Goal: Information Seeking & Learning: Learn about a topic

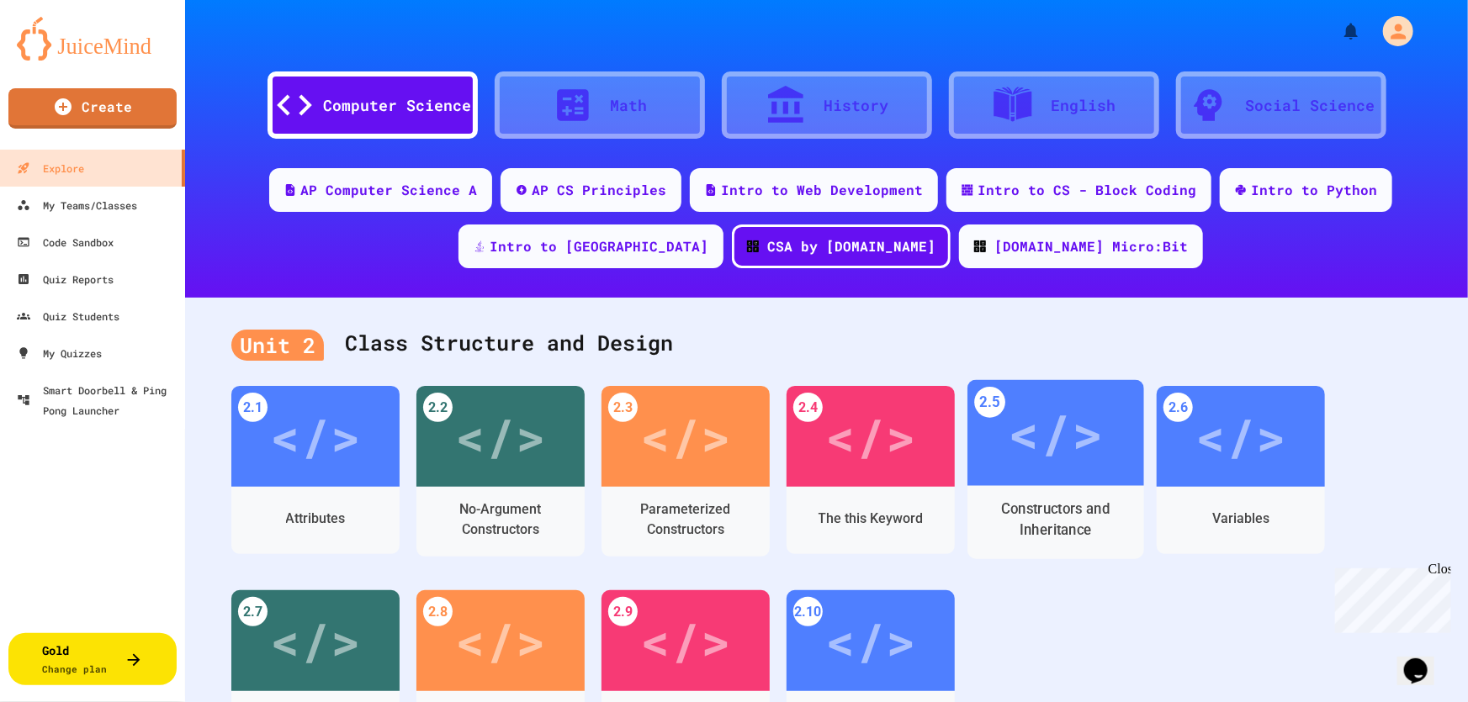
scroll to position [76, 0]
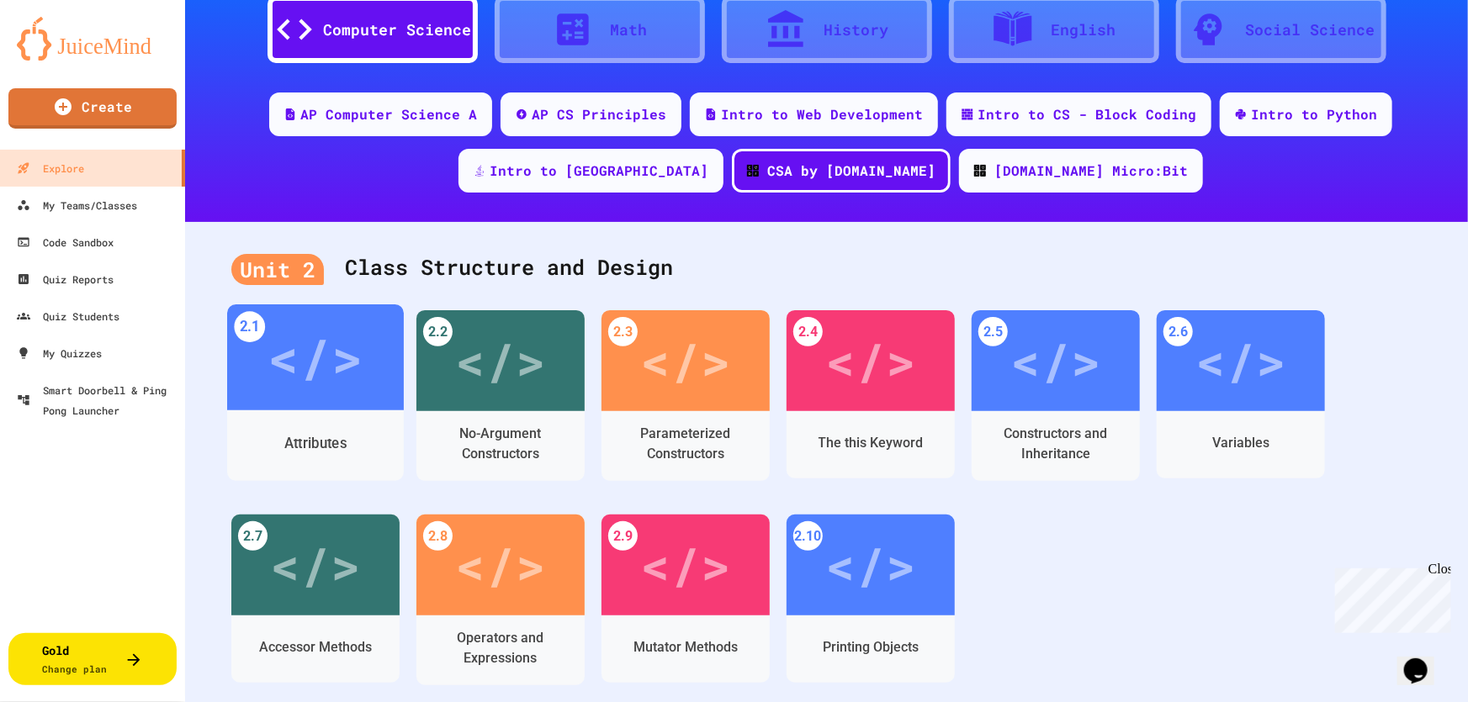
click at [340, 393] on div "</>" at bounding box center [314, 358] width 95 height 80
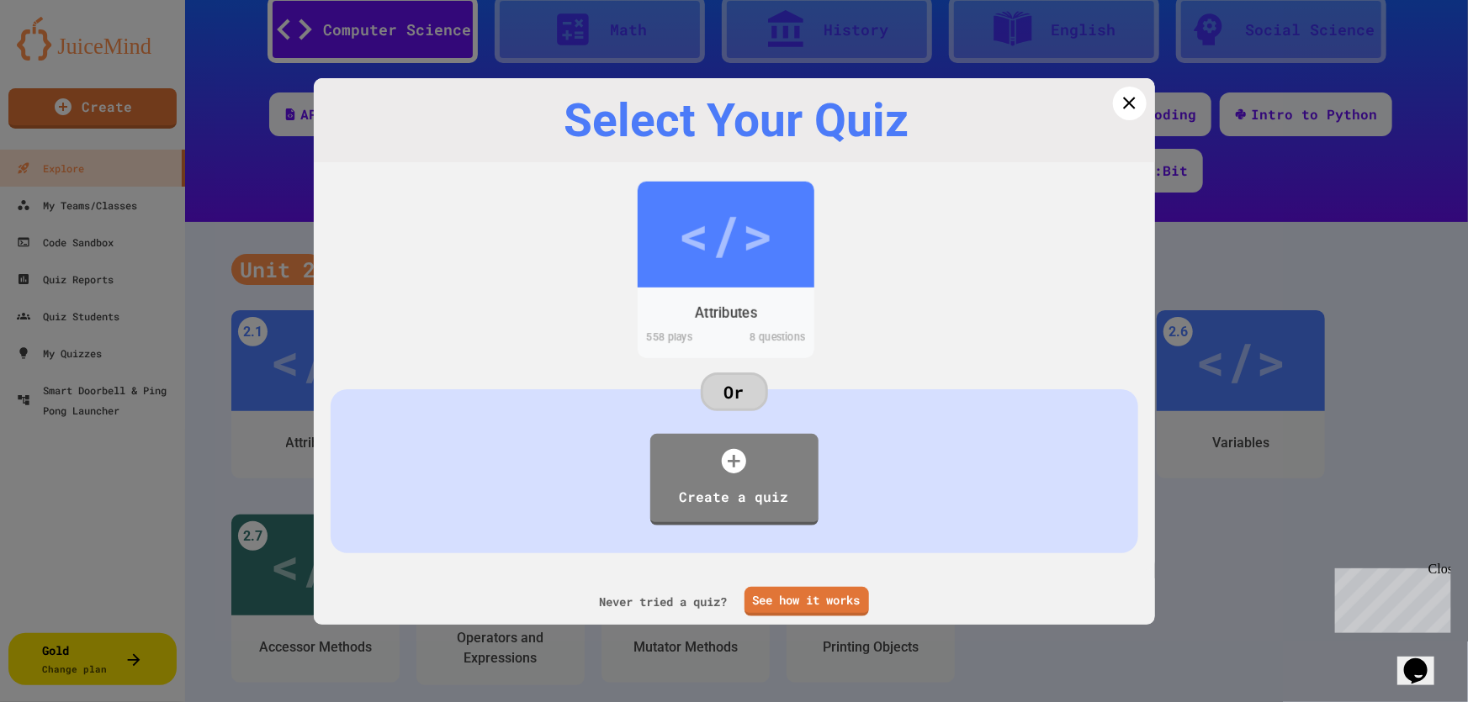
click at [755, 264] on div "</>" at bounding box center [725, 233] width 95 height 79
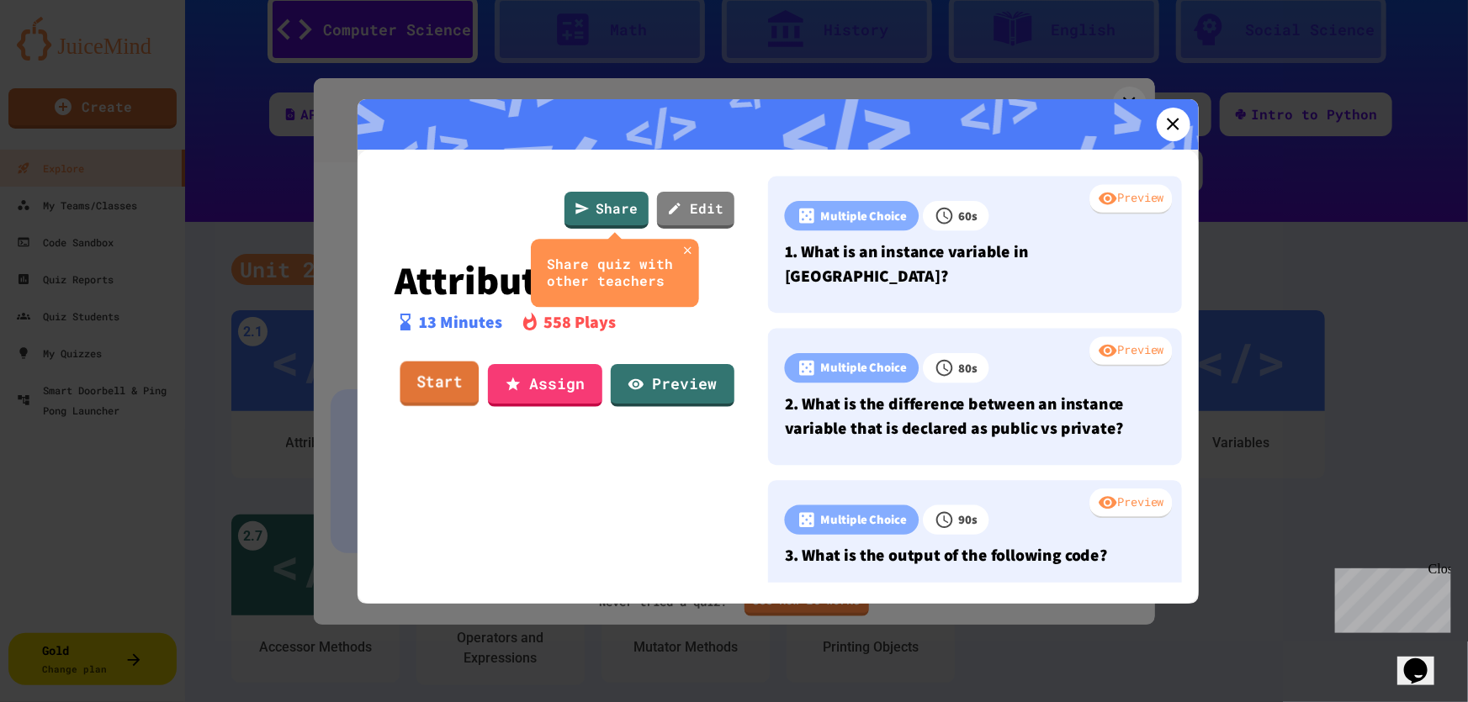
click at [434, 377] on link "Start" at bounding box center [439, 384] width 79 height 45
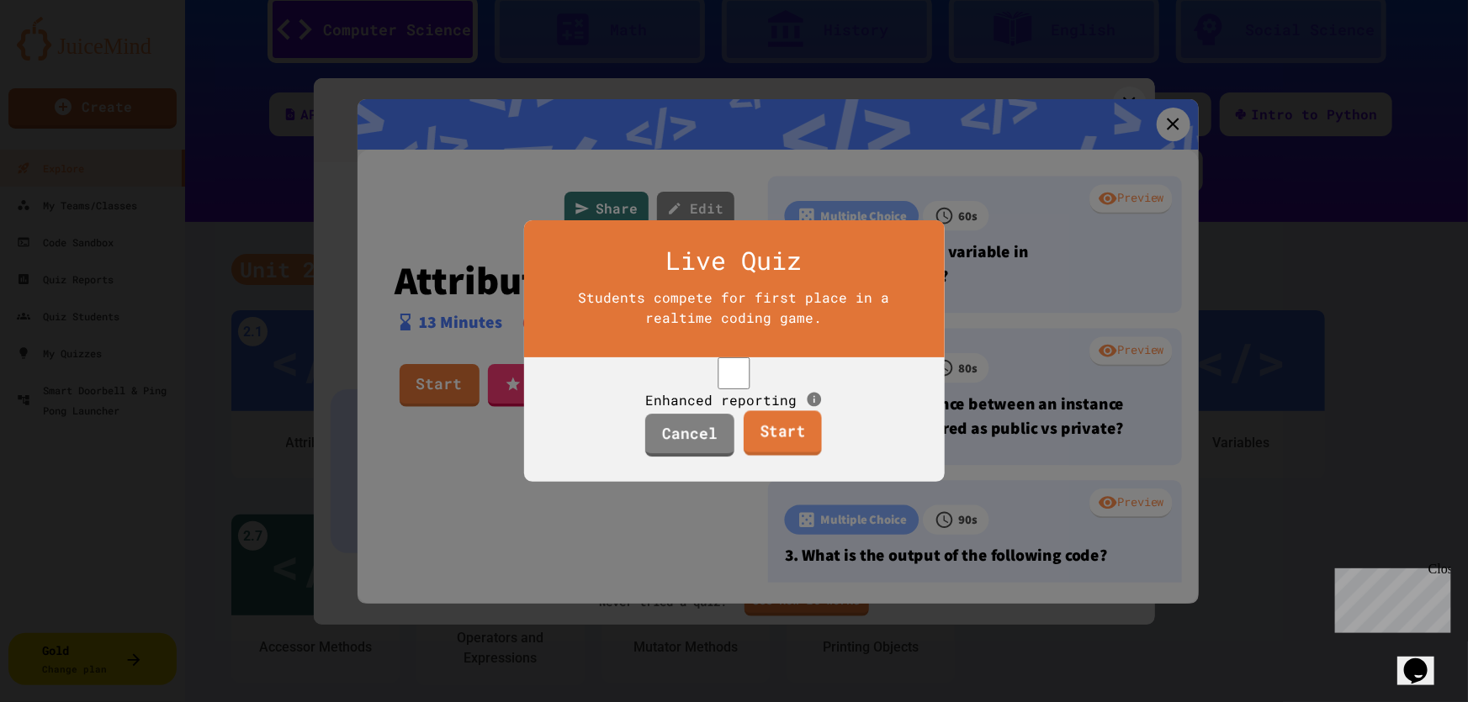
click at [771, 452] on link "Start" at bounding box center [783, 433] width 78 height 45
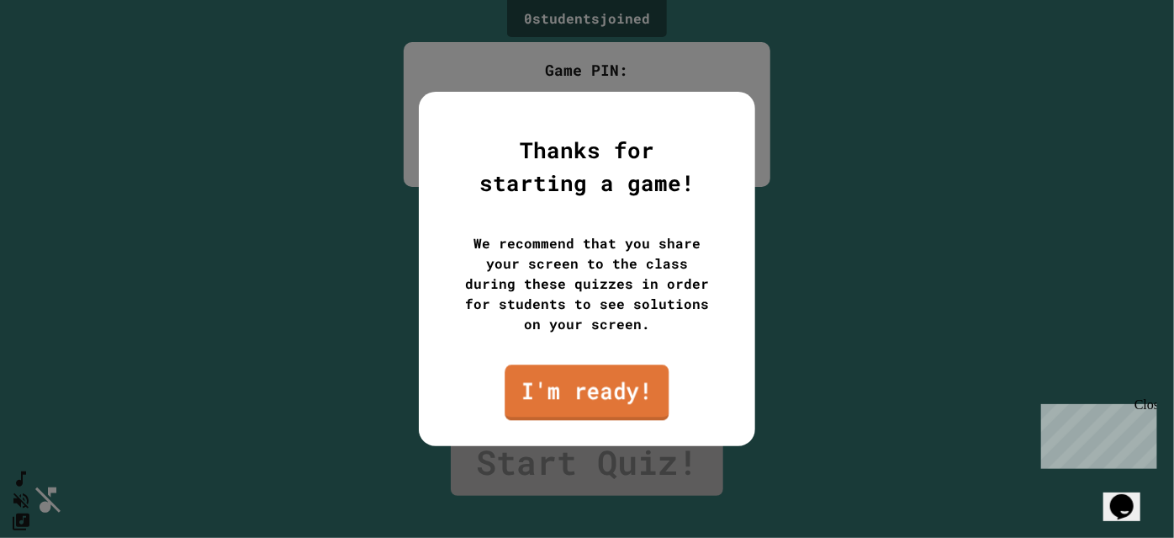
click at [616, 399] on link "I'm ready!" at bounding box center [587, 392] width 164 height 56
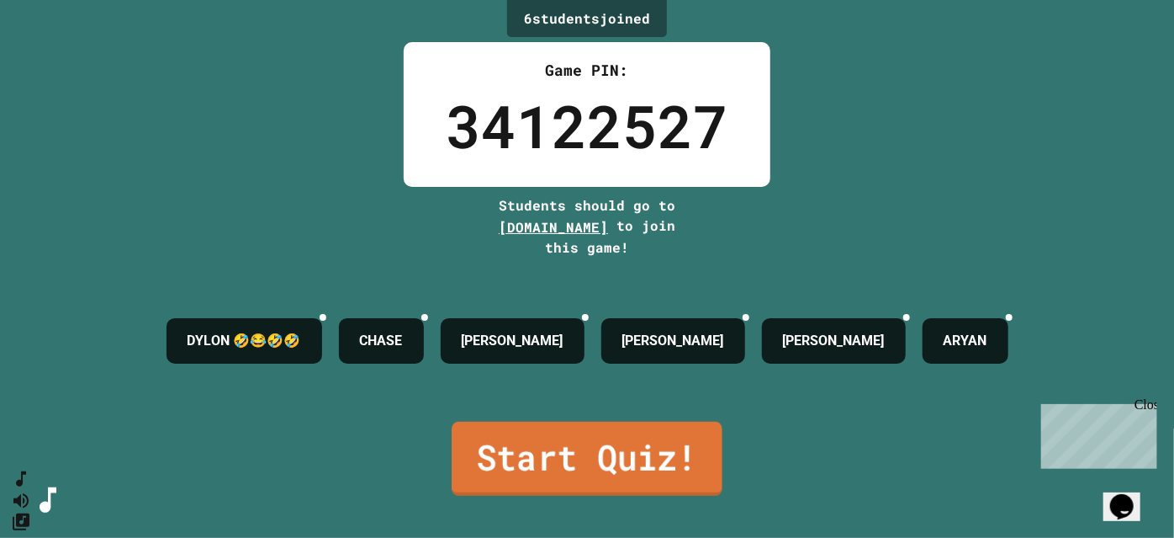
click at [610, 434] on link "Start Quiz!" at bounding box center [587, 458] width 271 height 74
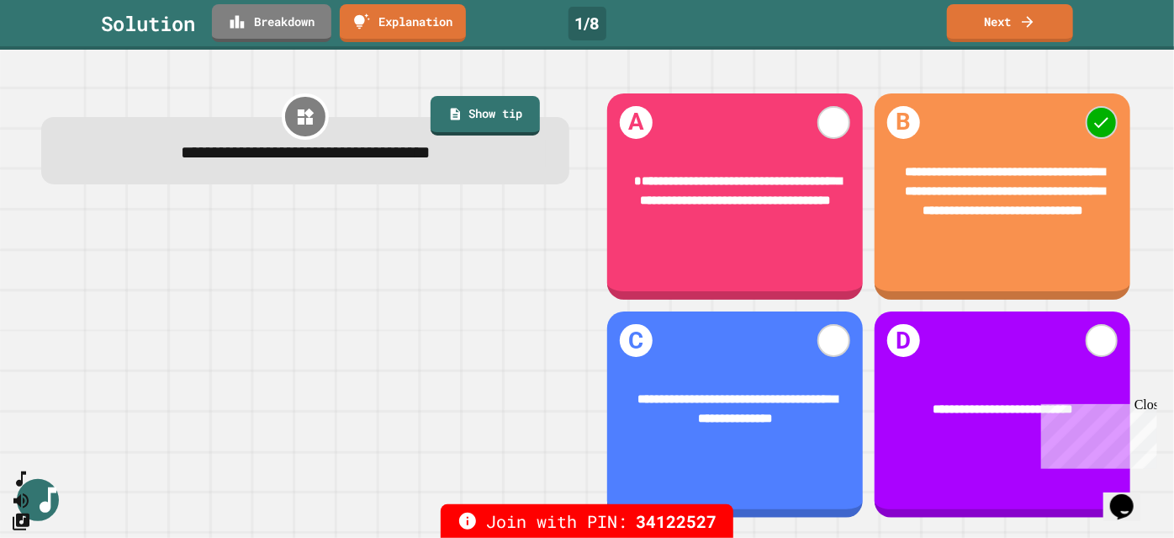
click at [1151, 403] on div "Close" at bounding box center [1144, 406] width 21 height 21
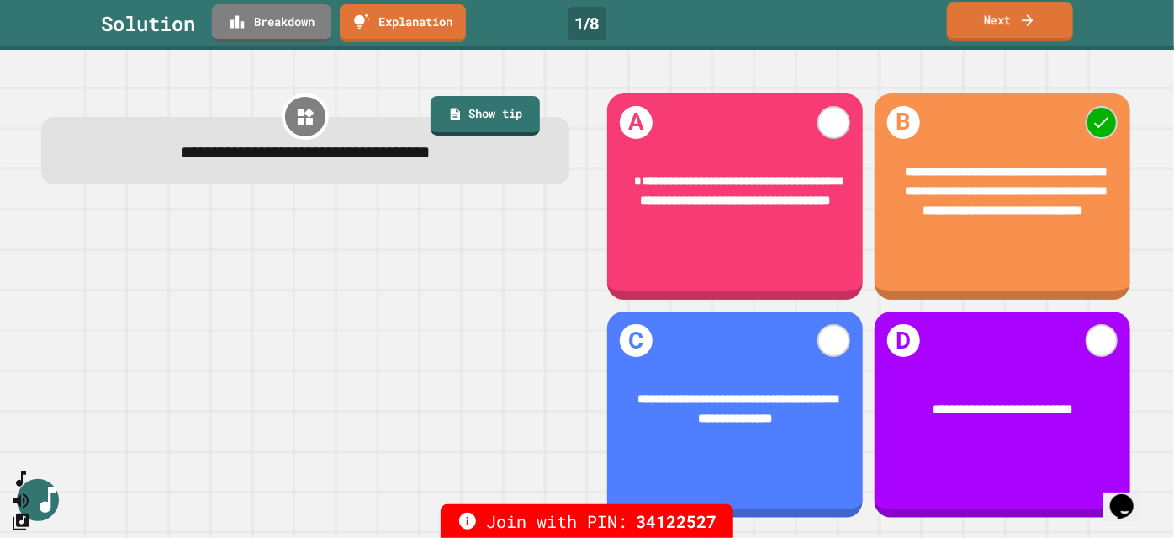
click at [995, 28] on link "Next" at bounding box center [1010, 22] width 126 height 40
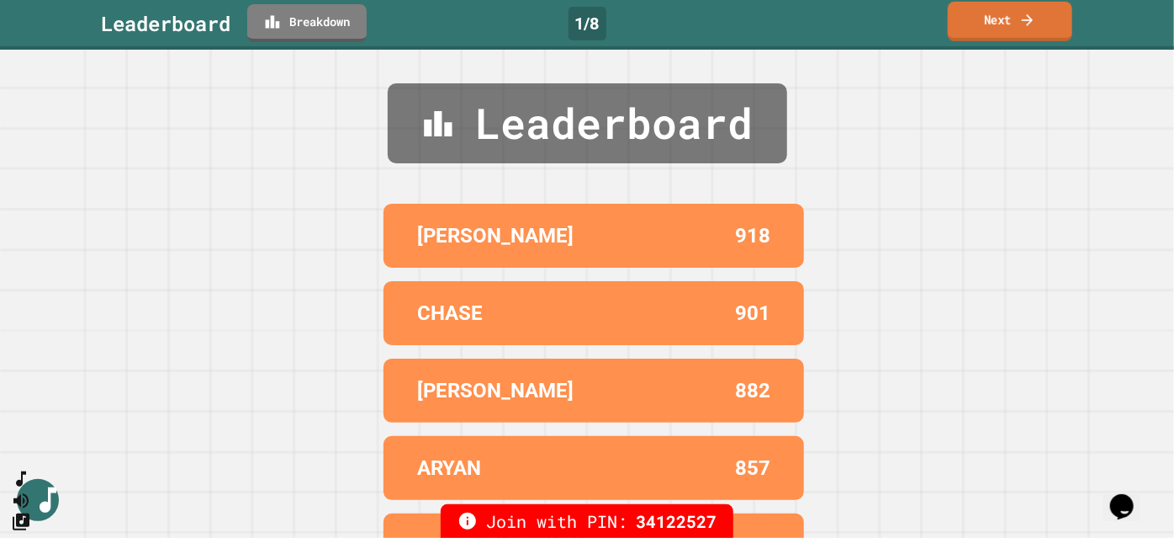
click at [1005, 24] on link "Next" at bounding box center [1010, 22] width 124 height 40
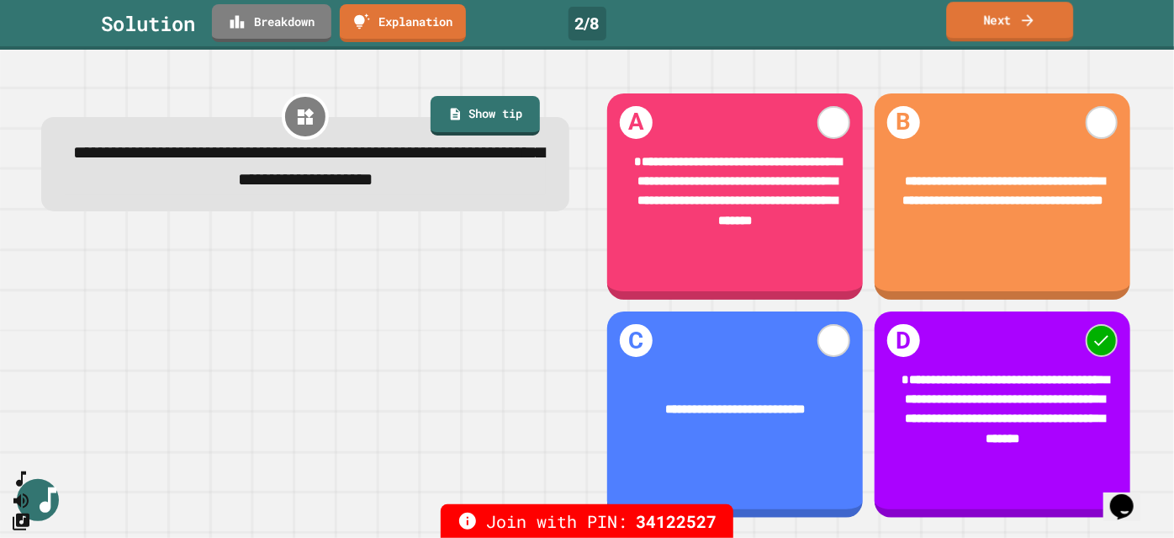
click at [987, 17] on link "Next" at bounding box center [1009, 22] width 127 height 40
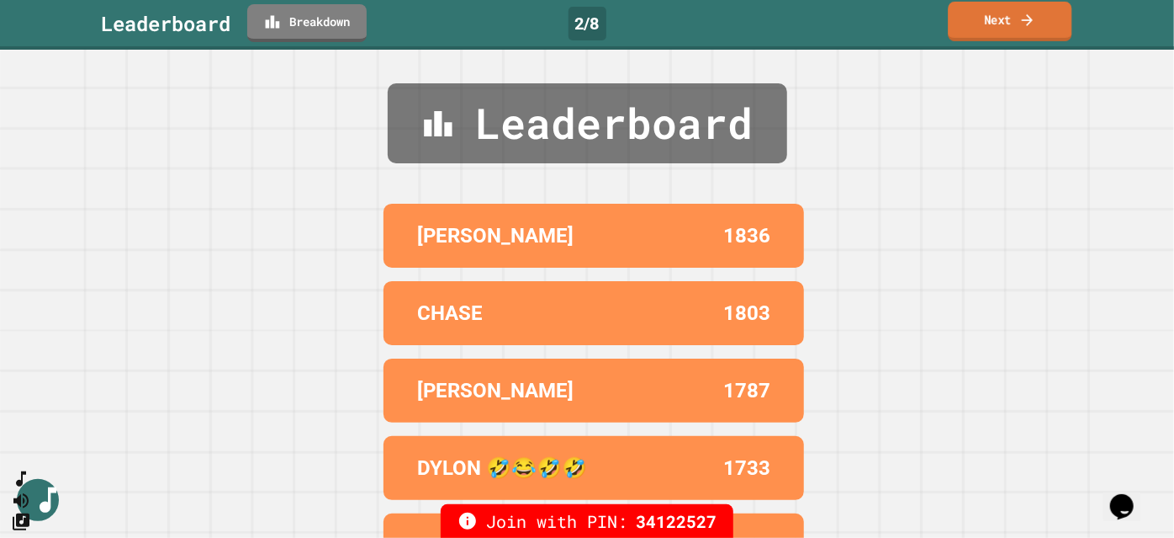
click at [993, 22] on link "Next" at bounding box center [1010, 22] width 124 height 40
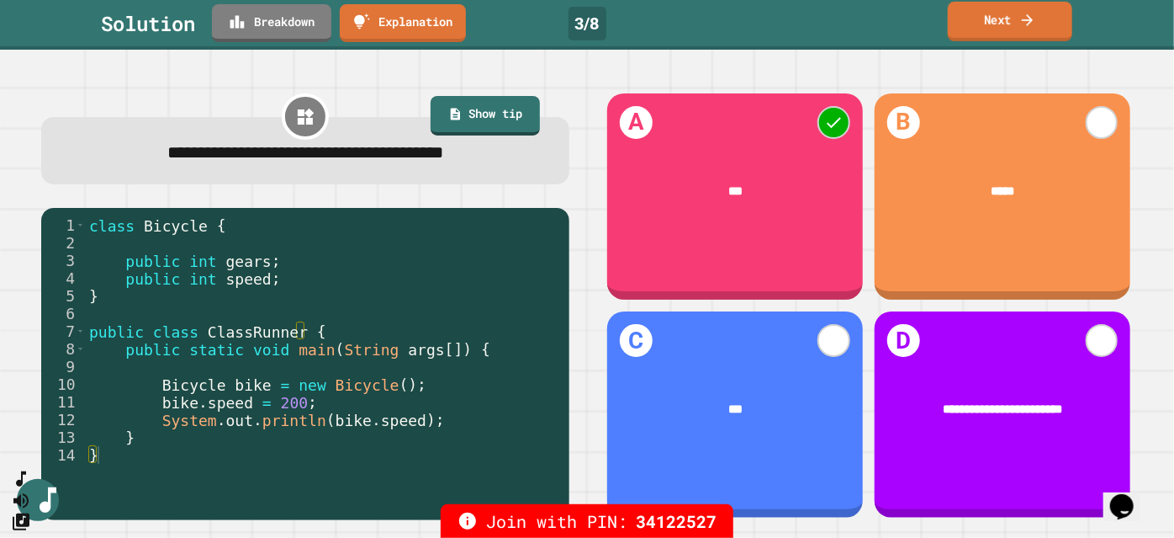
click at [981, 30] on link "Next" at bounding box center [1010, 22] width 124 height 40
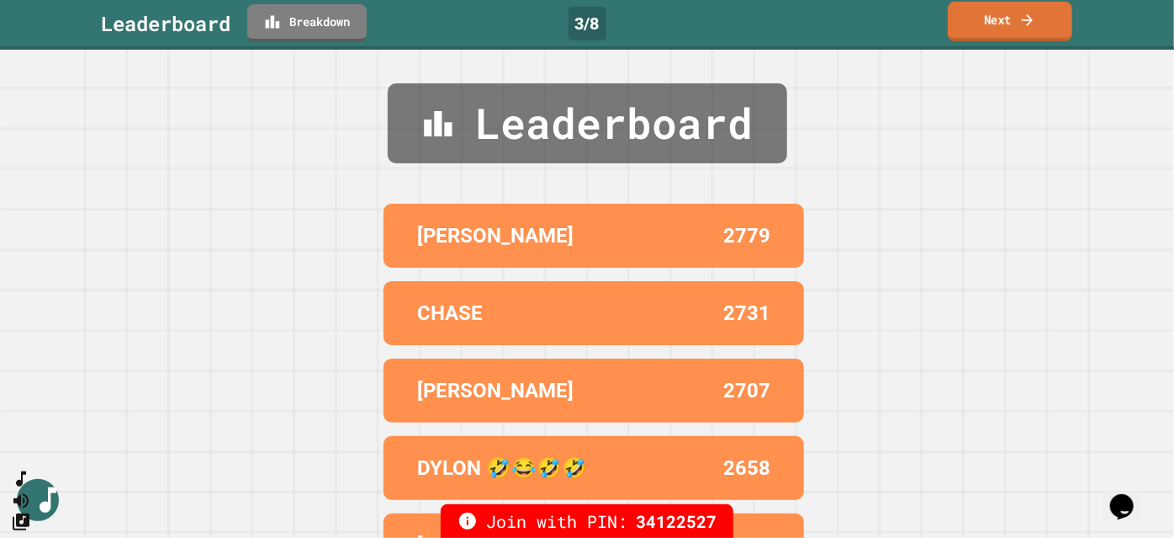
click at [981, 30] on link "Next" at bounding box center [1010, 22] width 124 height 40
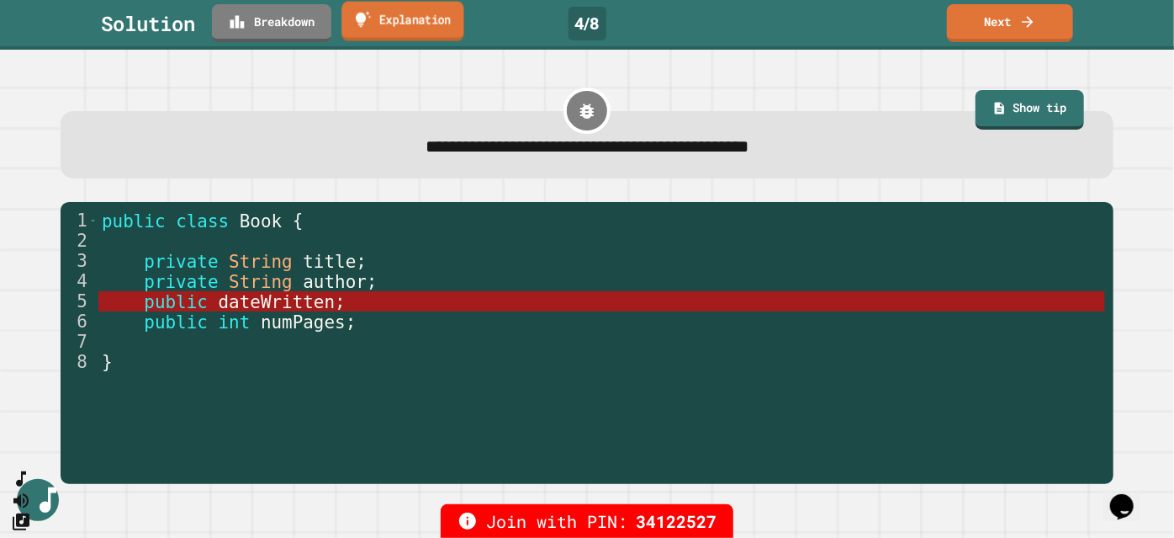
click at [408, 27] on link "Explanation" at bounding box center [403, 22] width 122 height 40
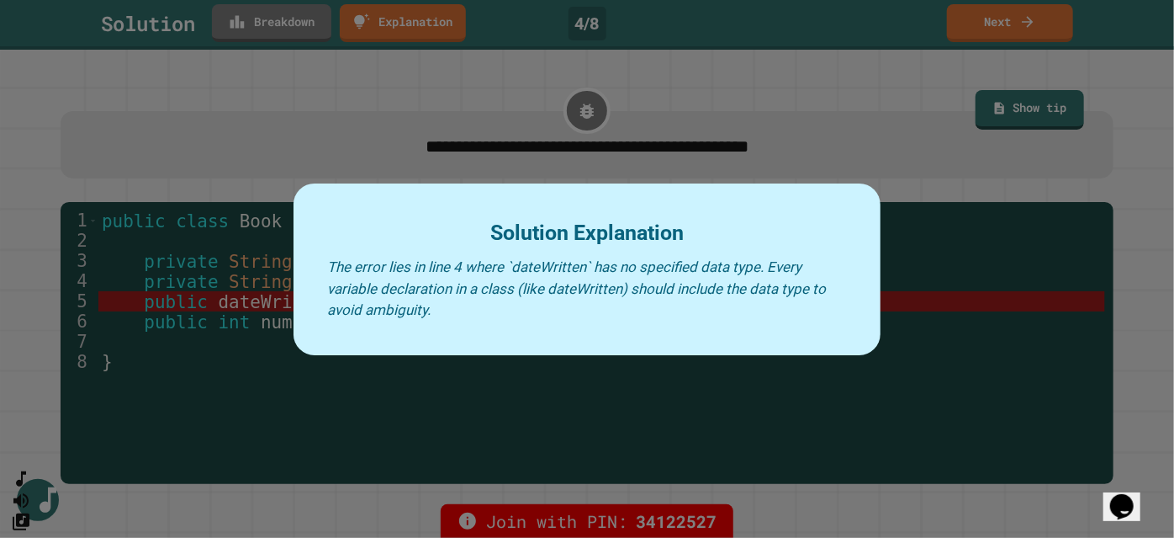
click at [868, 133] on div at bounding box center [587, 269] width 1174 height 538
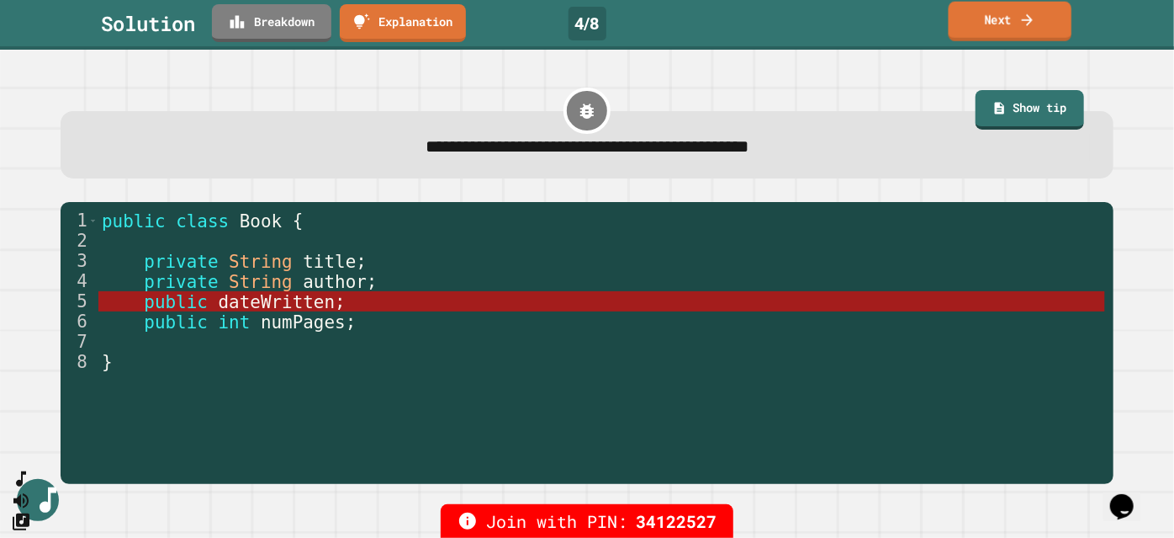
click at [995, 29] on link "Next" at bounding box center [1010, 22] width 123 height 40
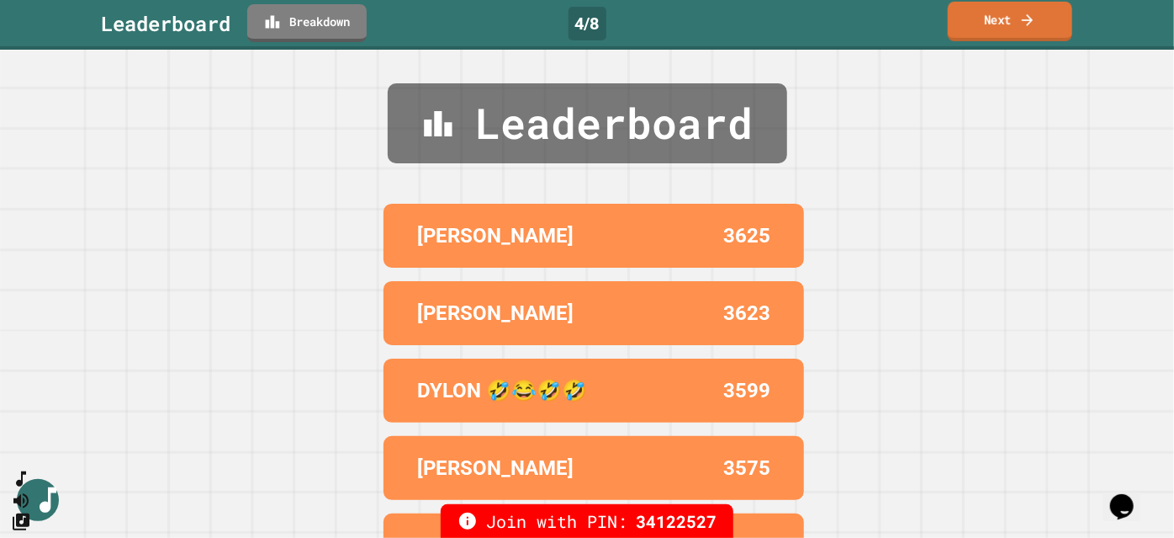
click at [996, 28] on link "Next" at bounding box center [1010, 22] width 124 height 40
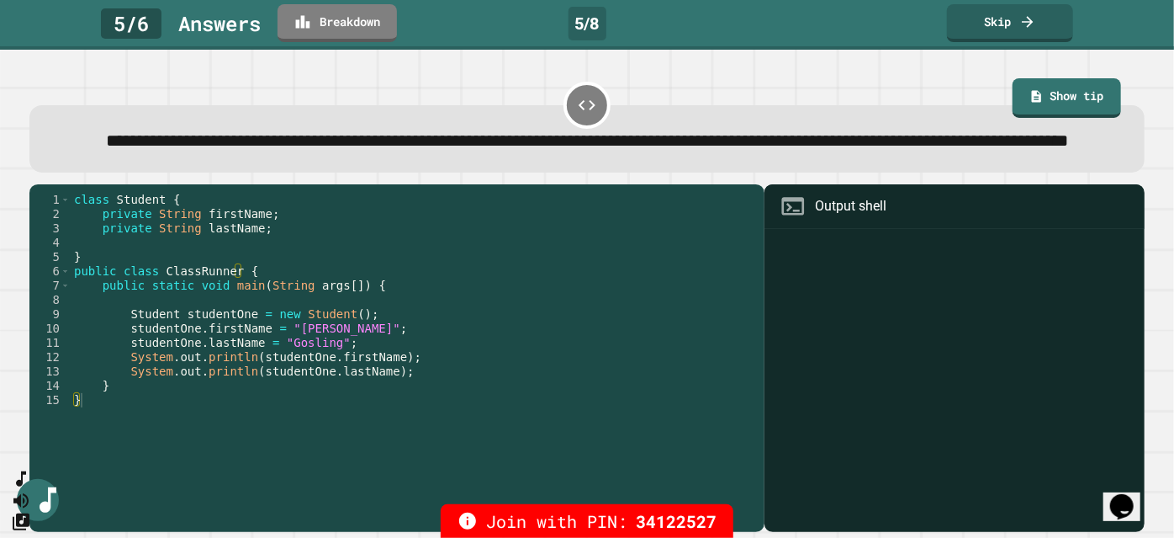
click at [1062, 103] on link "Show tip" at bounding box center [1067, 98] width 109 height 40
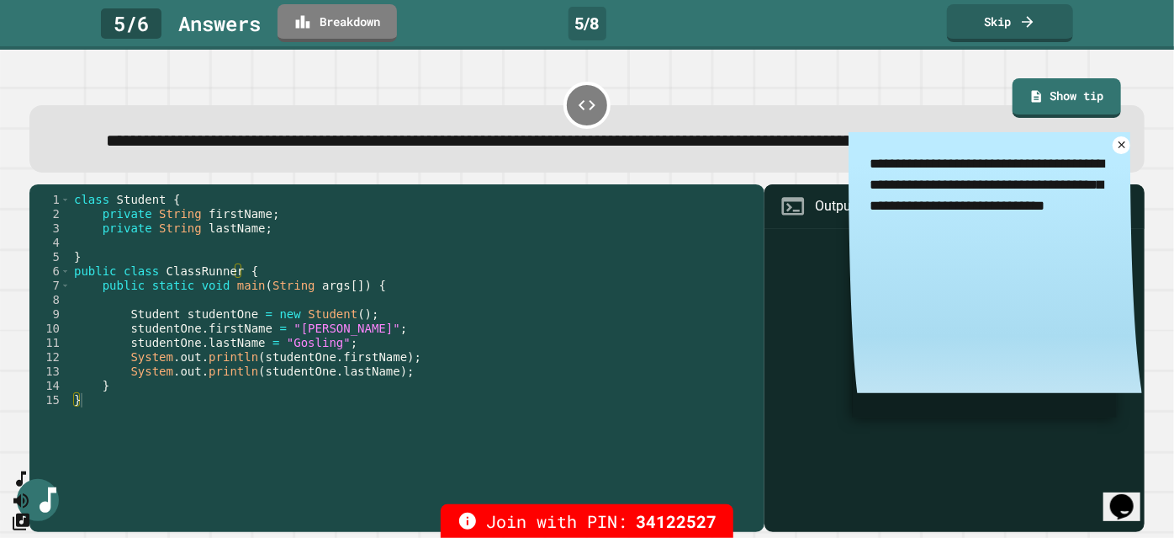
click at [1119, 148] on icon at bounding box center [1122, 144] width 7 height 7
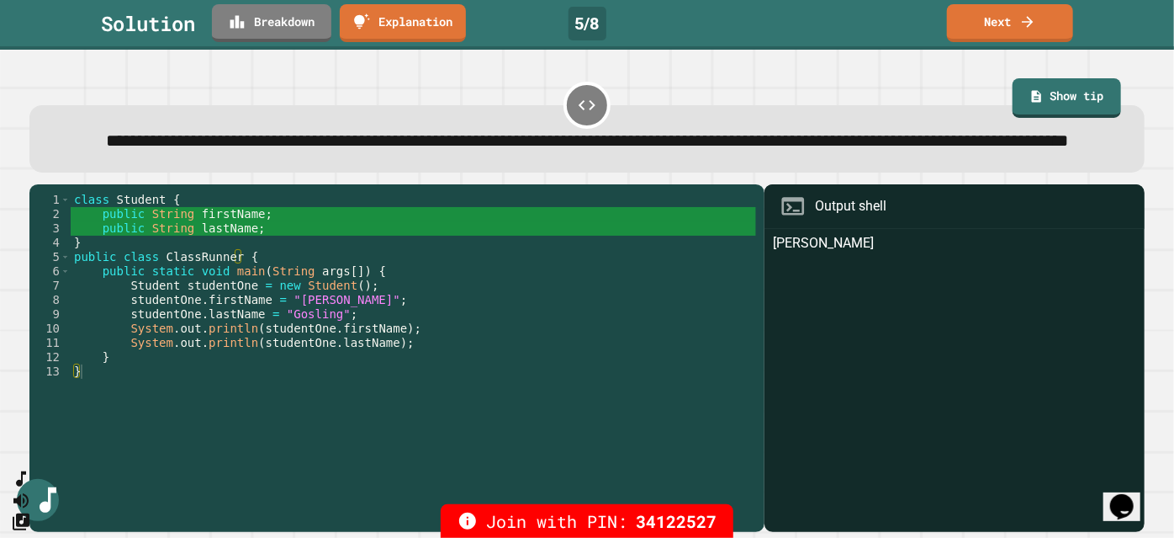
click at [305, 368] on div "class Student { public String firstName ; public String lastName ; } public cla…" at bounding box center [414, 336] width 686 height 286
click at [274, 360] on div "class Student { public String firstName ; public String lastName ; } public cla…" at bounding box center [414, 336] width 686 height 286
type textarea "**********"
click at [1009, 24] on link "Next" at bounding box center [1010, 23] width 126 height 38
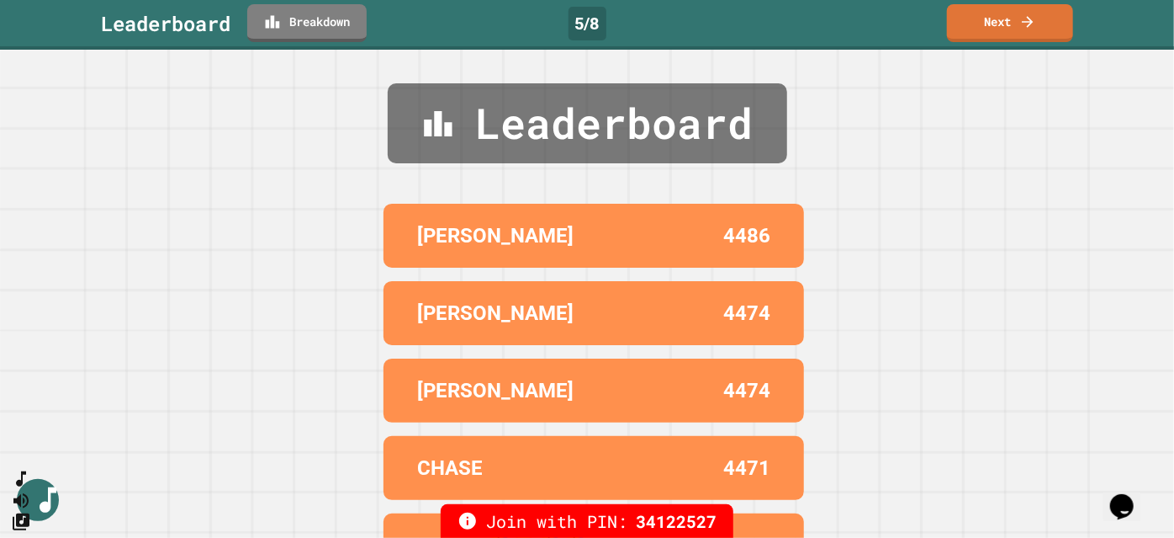
click at [995, 30] on link "Next" at bounding box center [1010, 23] width 126 height 38
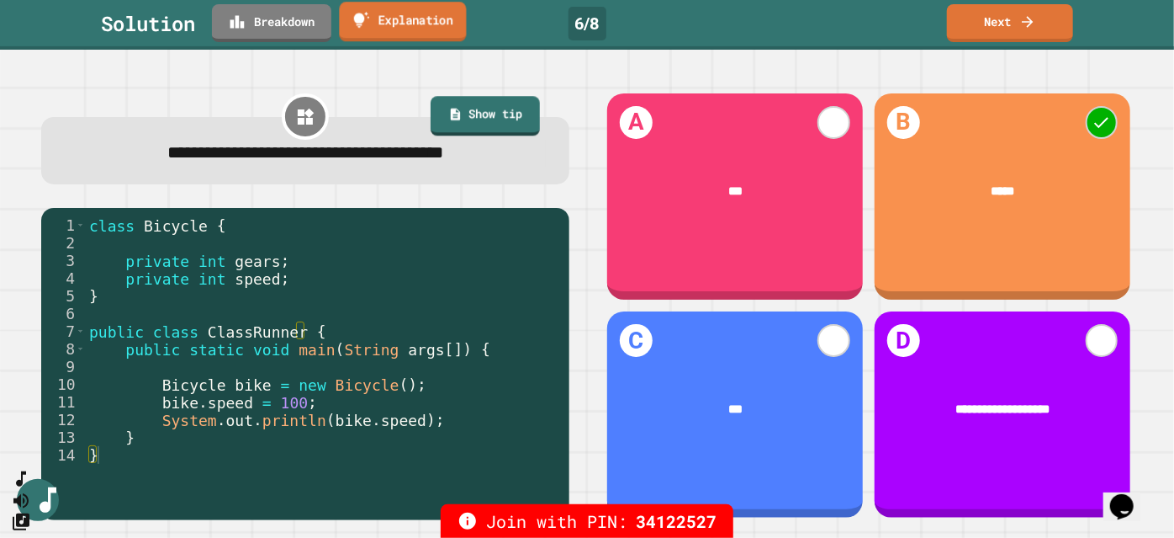
click at [434, 19] on link "Explanation" at bounding box center [402, 22] width 127 height 40
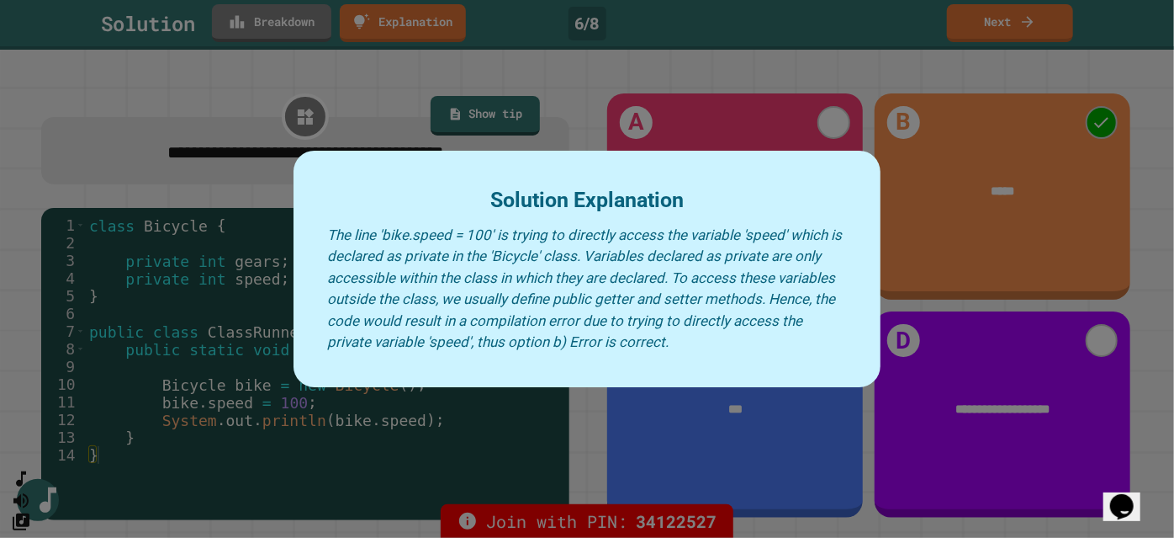
click at [579, 82] on div at bounding box center [587, 269] width 1174 height 538
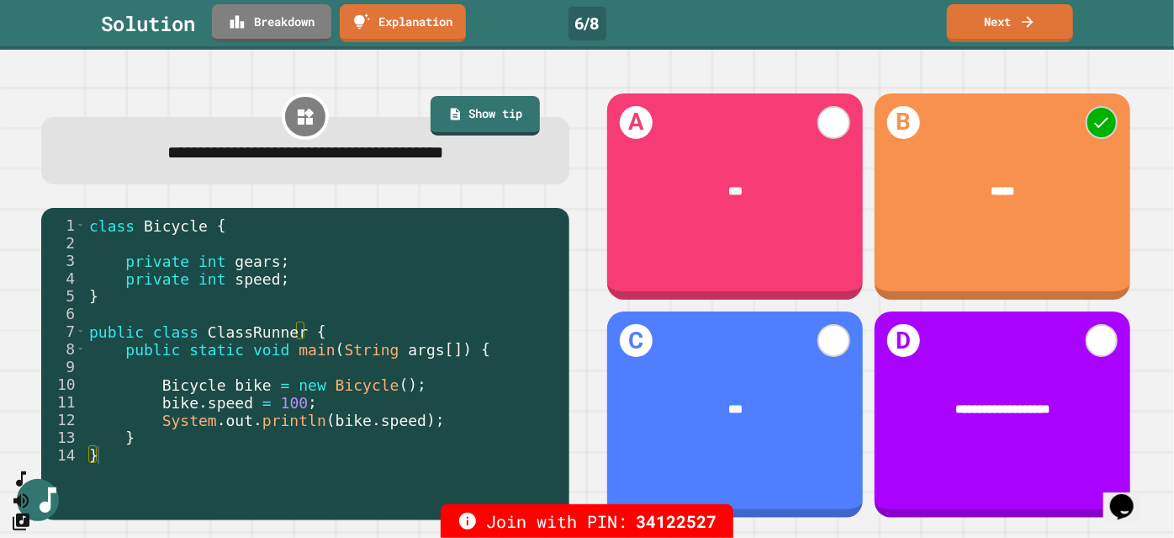
type textarea "**********"
click at [139, 266] on div "class Bicycle { private int gears ; private int speed ; } public class ClassRun…" at bounding box center [323, 357] width 475 height 283
click at [1018, 21] on link "Next" at bounding box center [1009, 22] width 127 height 40
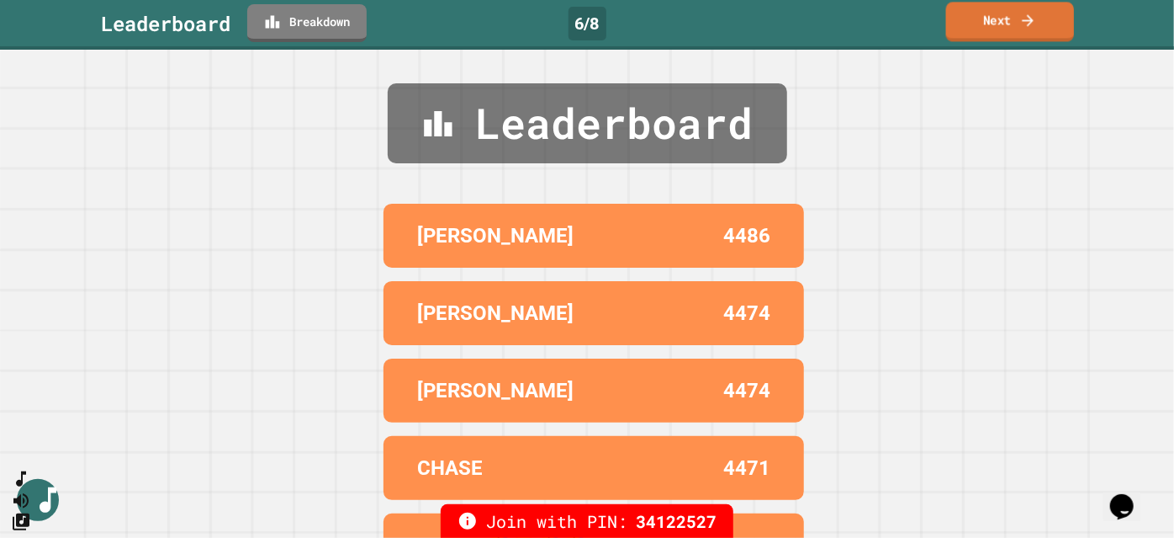
click at [1014, 15] on link "Next" at bounding box center [1010, 22] width 128 height 40
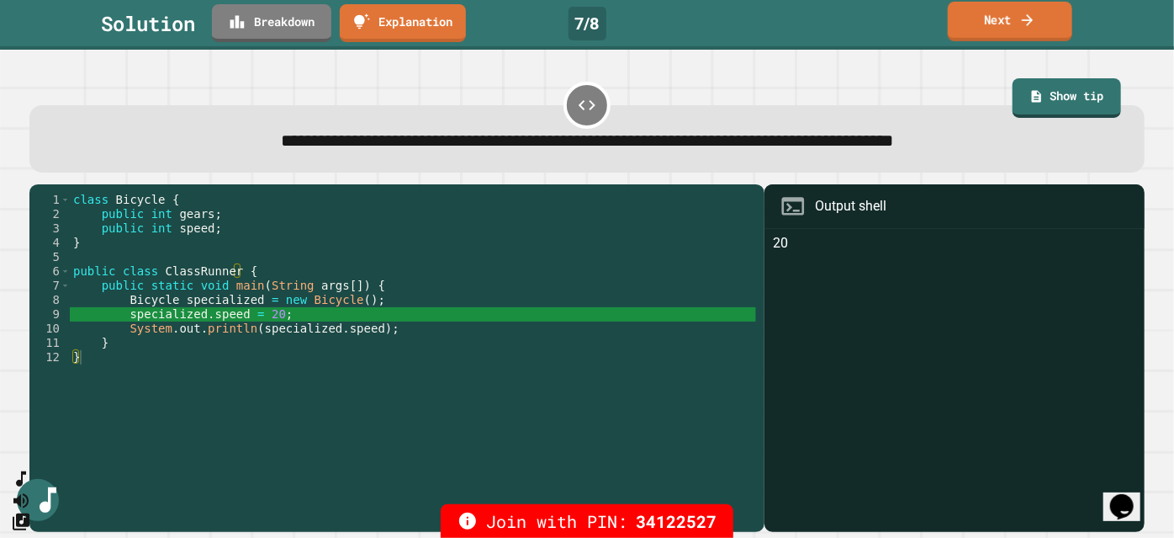
click at [1028, 25] on icon at bounding box center [1028, 20] width 17 height 18
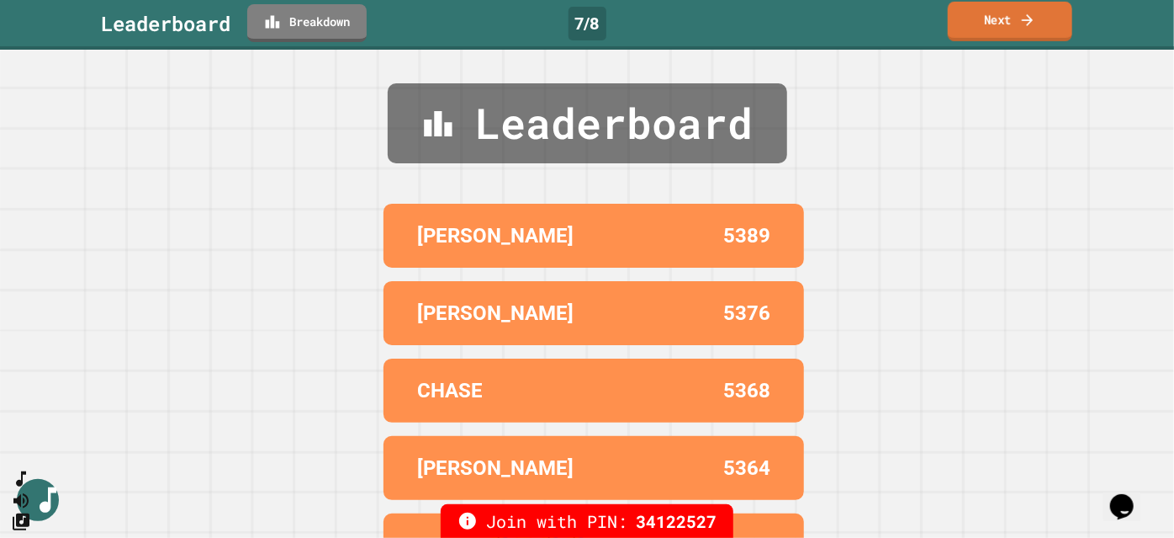
click at [1028, 25] on icon at bounding box center [1028, 20] width 17 height 18
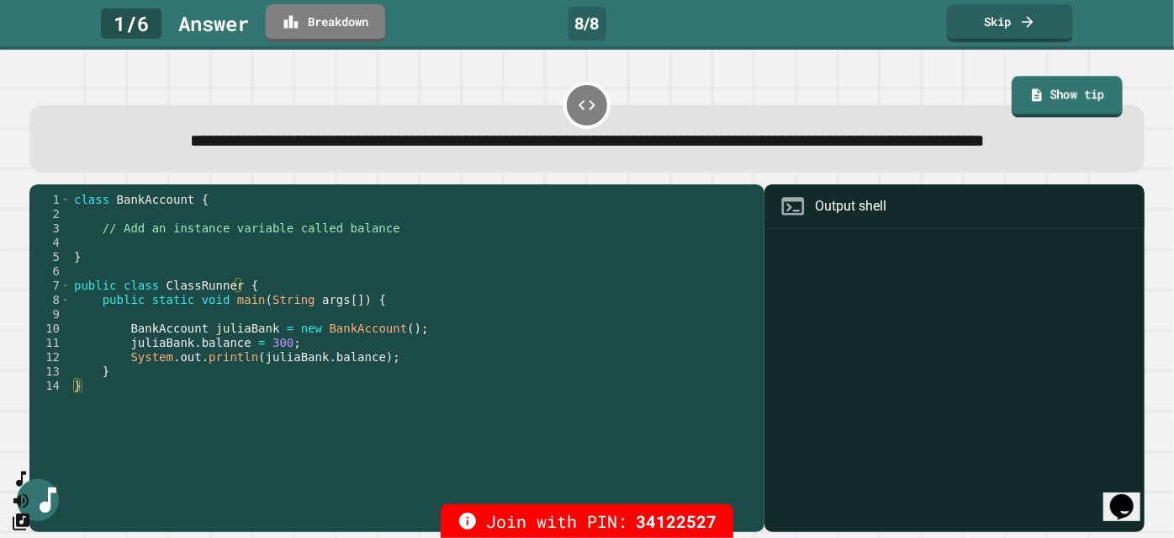
click at [1062, 85] on link "Show tip" at bounding box center [1067, 97] width 110 height 42
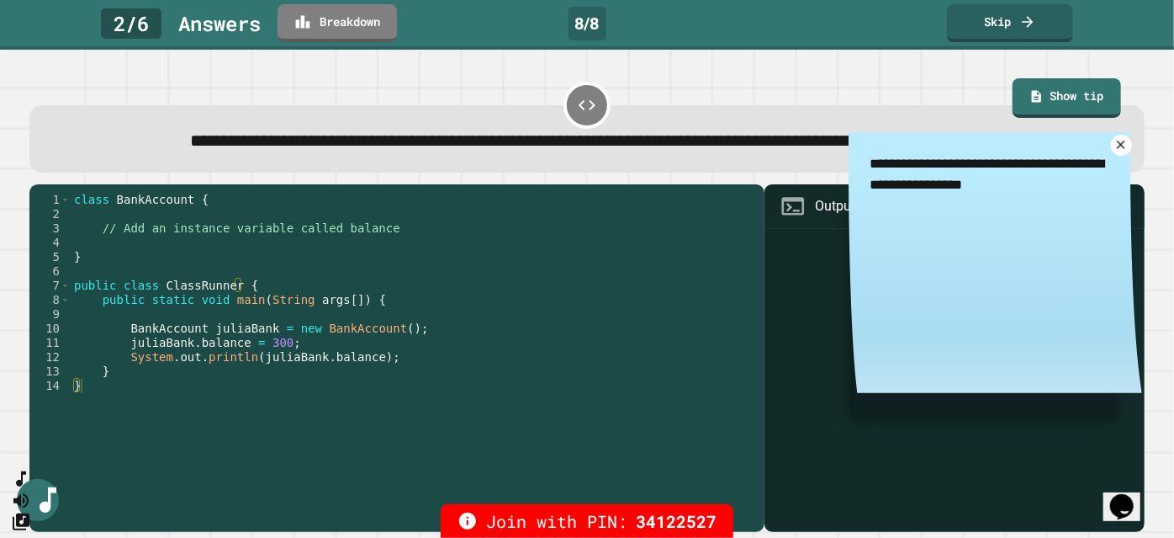
click at [1115, 152] on icon at bounding box center [1122, 145] width 14 height 14
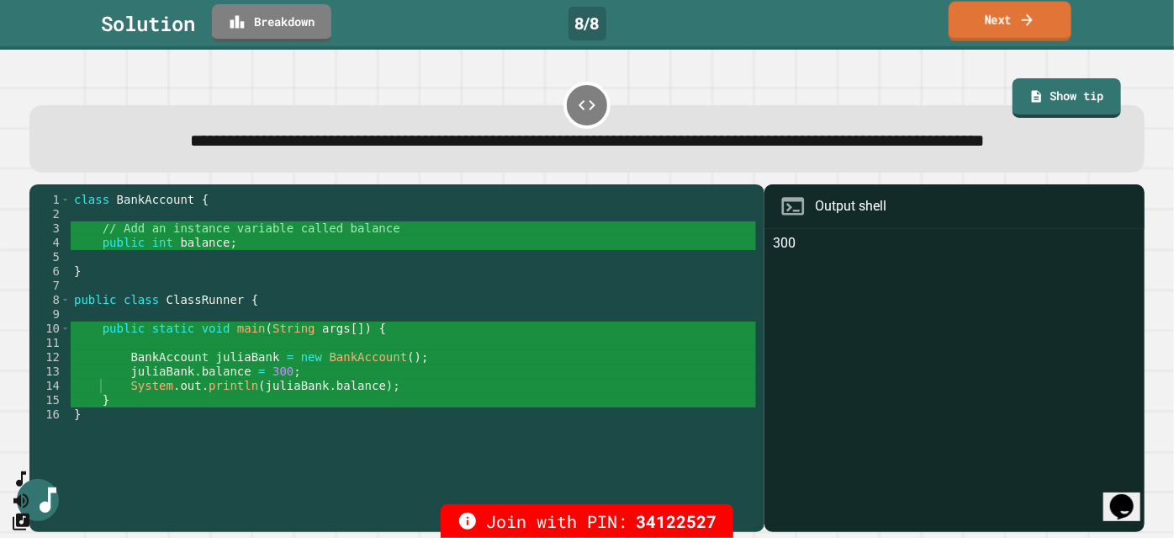
click at [969, 30] on link "Next" at bounding box center [1010, 22] width 123 height 40
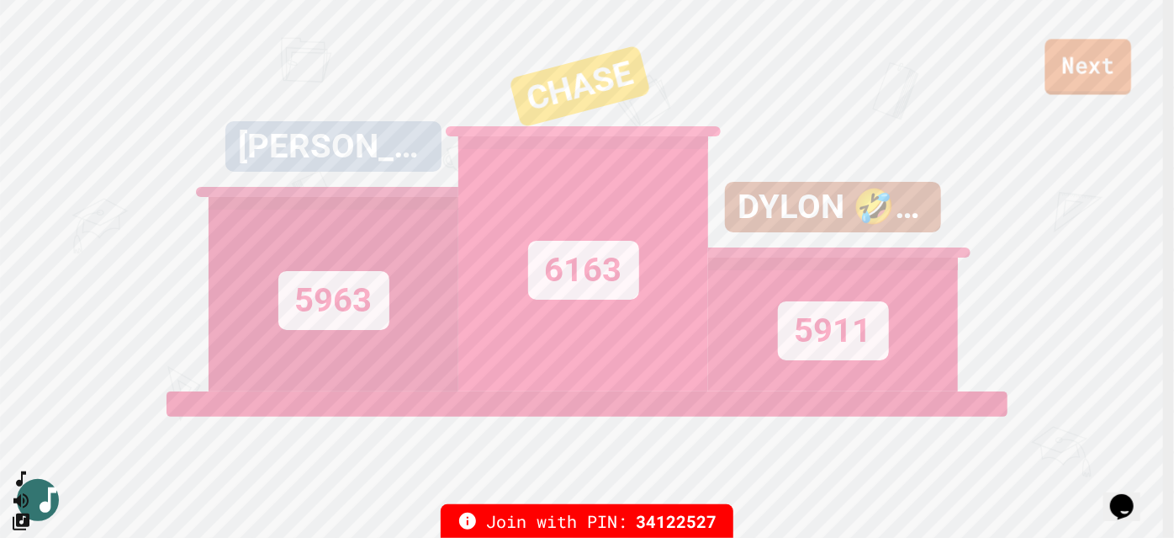
click at [1080, 80] on link "Next" at bounding box center [1089, 67] width 87 height 56
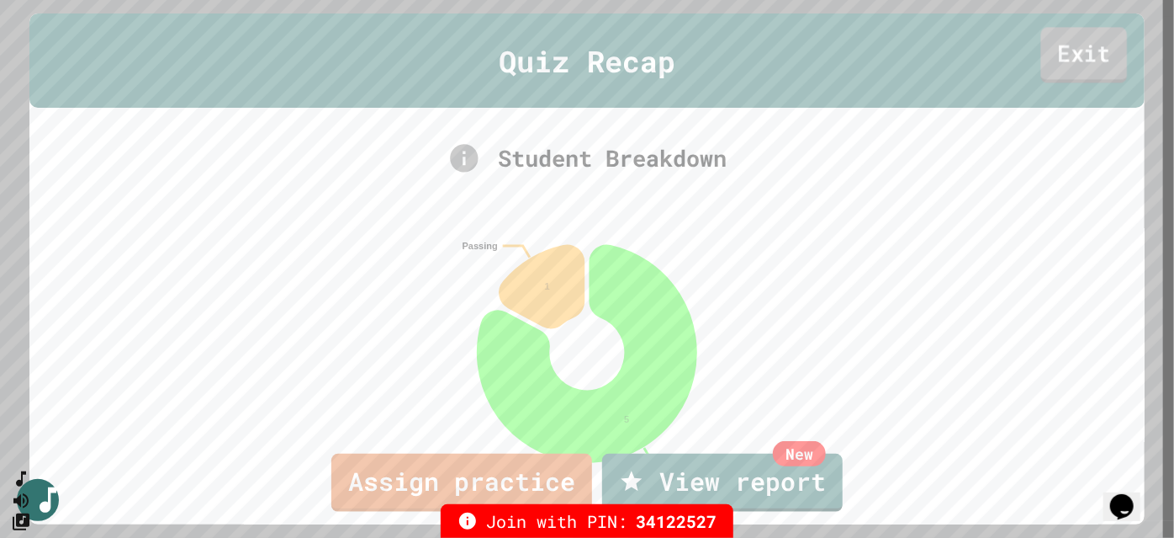
click at [1086, 60] on link "Exit" at bounding box center [1084, 55] width 87 height 56
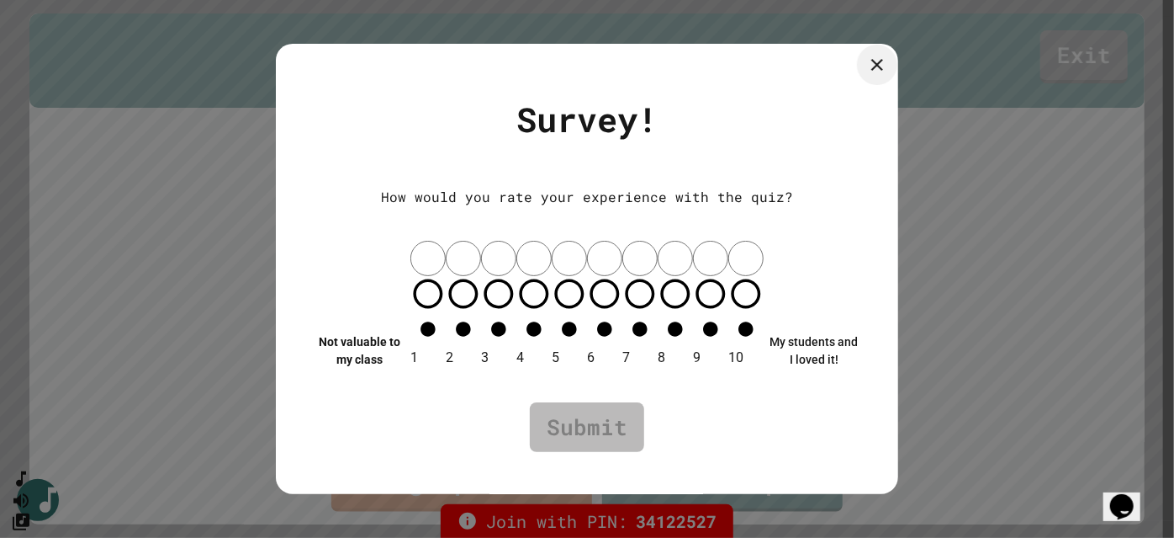
click at [882, 75] on icon at bounding box center [877, 65] width 20 height 20
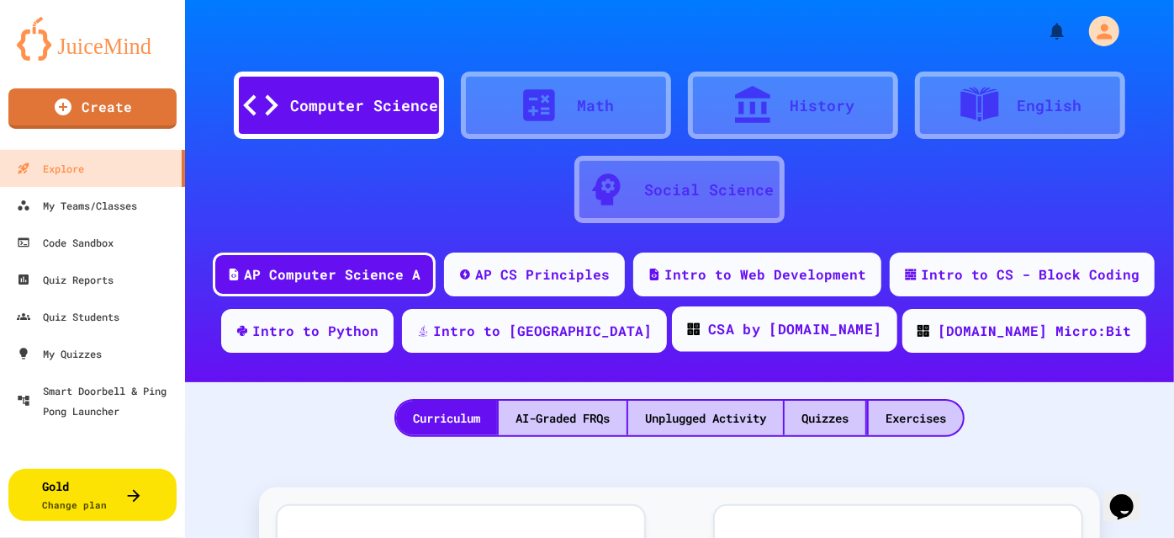
click at [734, 334] on div "CSA by [DOMAIN_NAME]" at bounding box center [794, 329] width 173 height 21
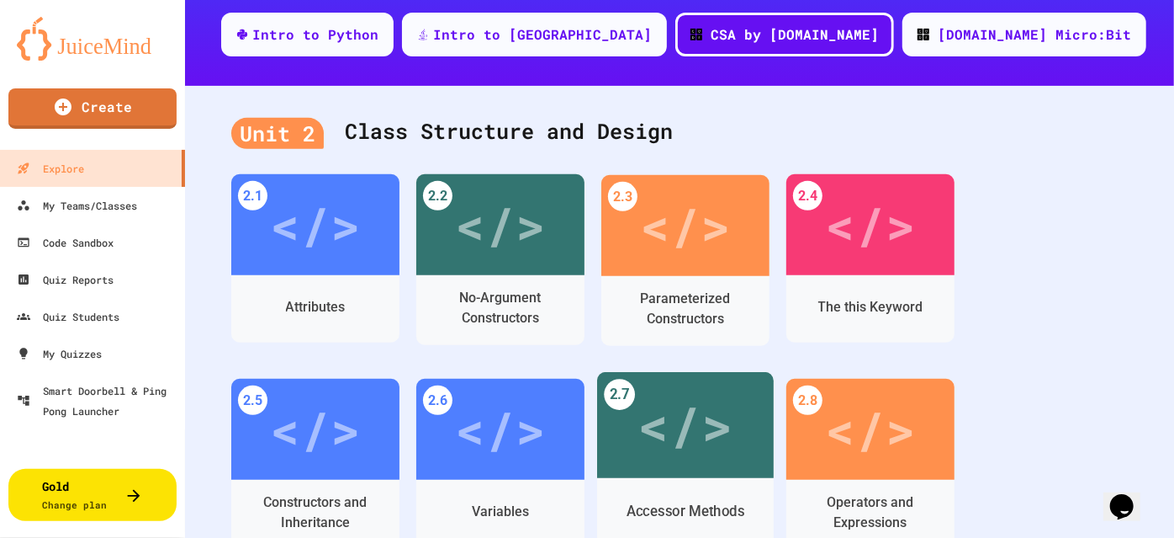
scroll to position [305, 0]
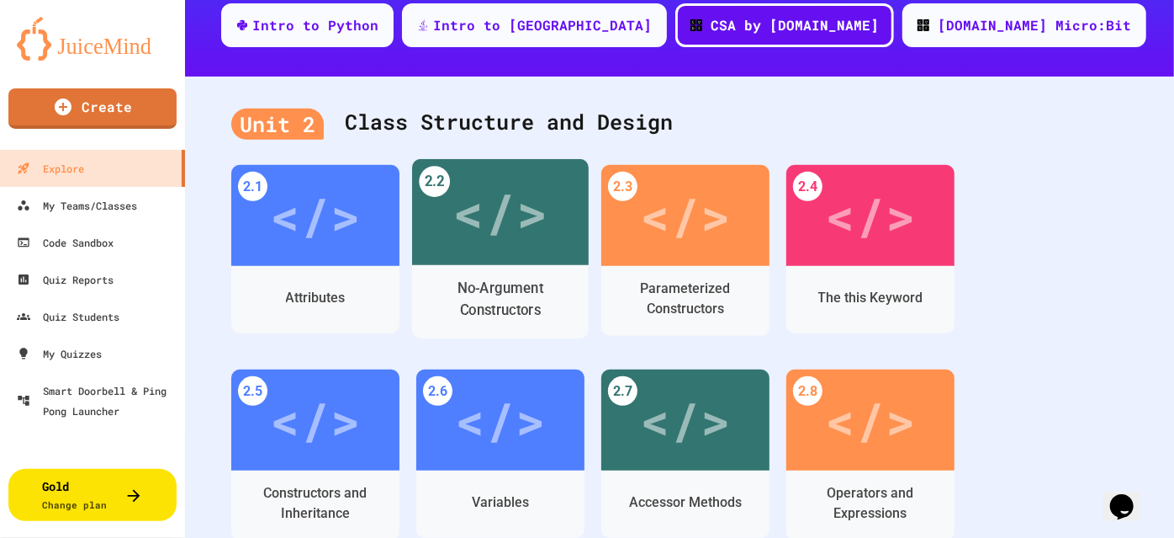
click at [514, 299] on div "No-Argument Constructors" at bounding box center [501, 299] width 151 height 42
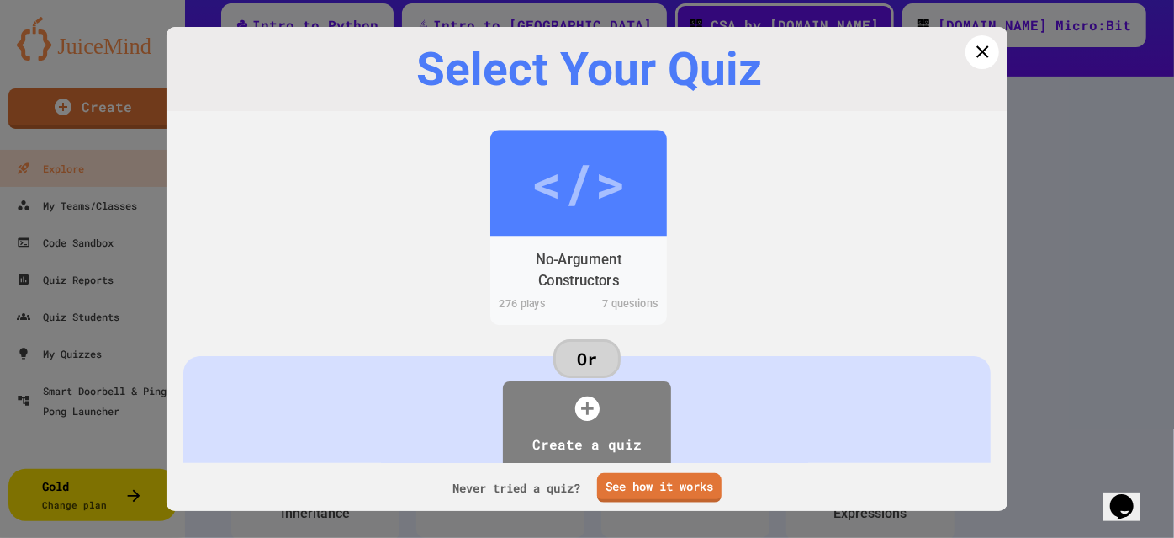
click at [606, 238] on div "No-Argument Constructors 276 play s 7 questions" at bounding box center [578, 280] width 177 height 89
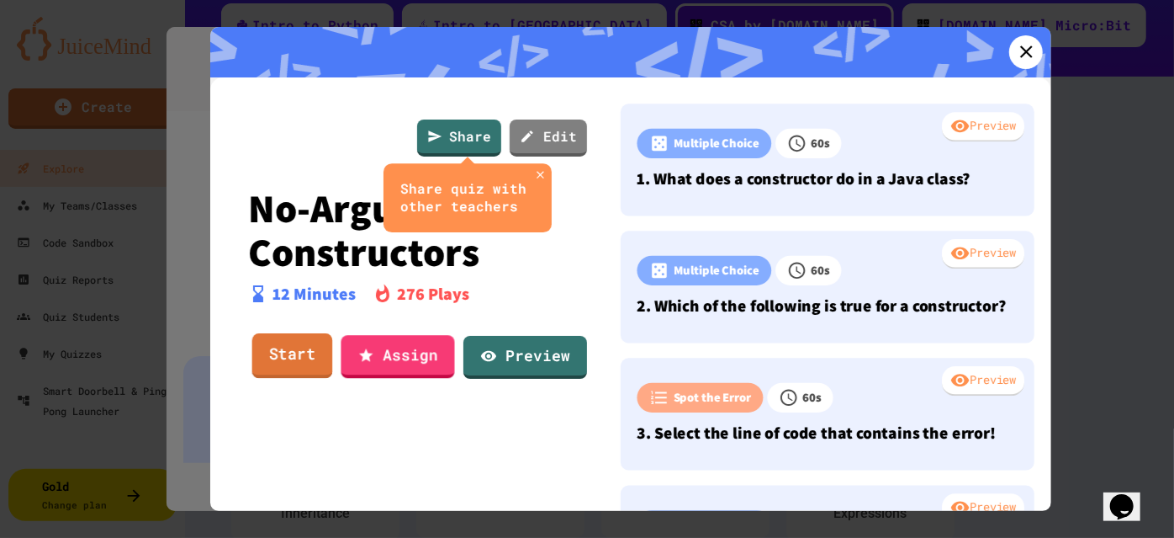
click at [299, 353] on link "Start" at bounding box center [292, 355] width 81 height 45
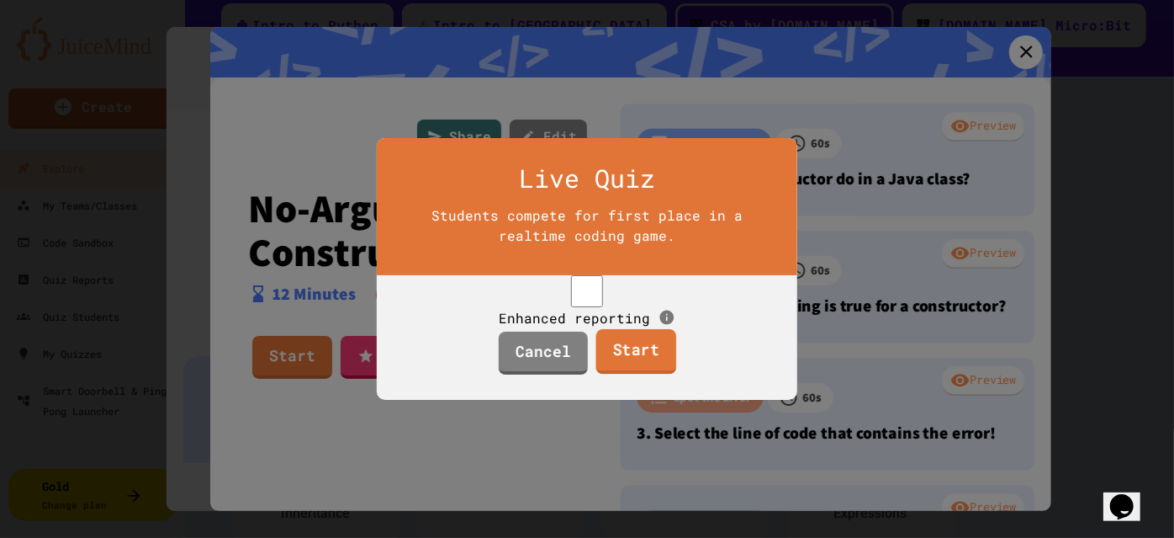
click at [608, 369] on link "Start" at bounding box center [636, 351] width 81 height 45
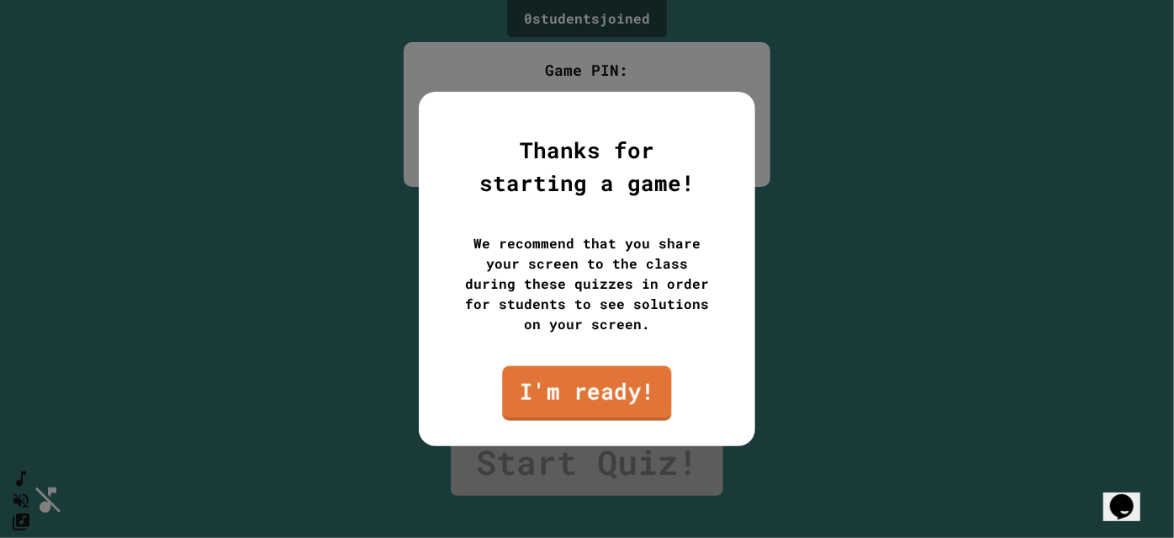
click at [601, 383] on link "I'm ready!" at bounding box center [586, 393] width 169 height 55
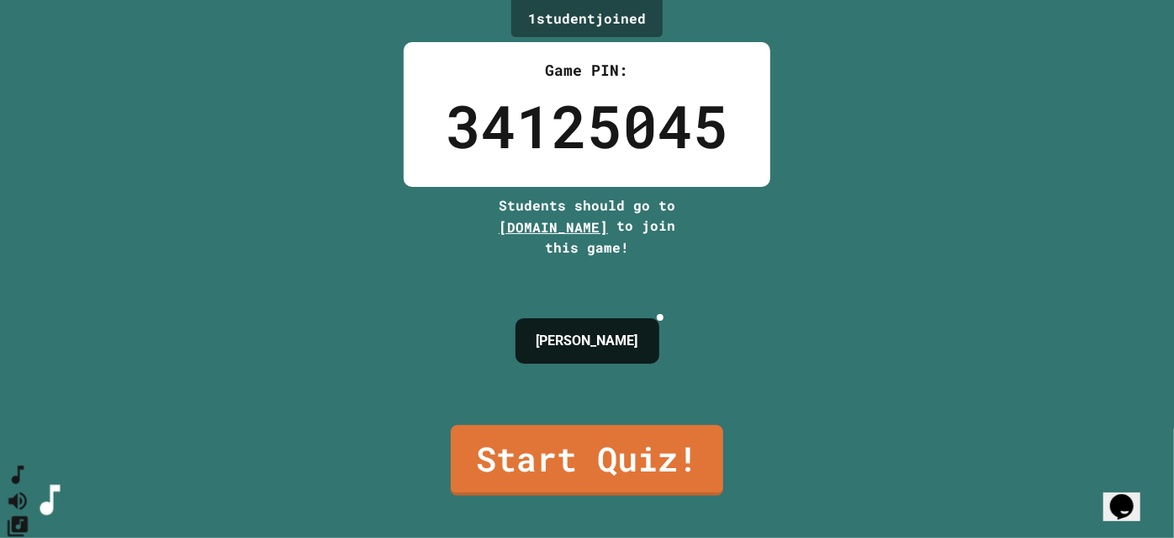
click at [30, 481] on button "SpeedDial basic example" at bounding box center [18, 474] width 24 height 25
click at [30, 483] on button "SpeedDial basic example" at bounding box center [18, 474] width 24 height 25
click at [30, 513] on icon "Change Music" at bounding box center [18, 525] width 24 height 24
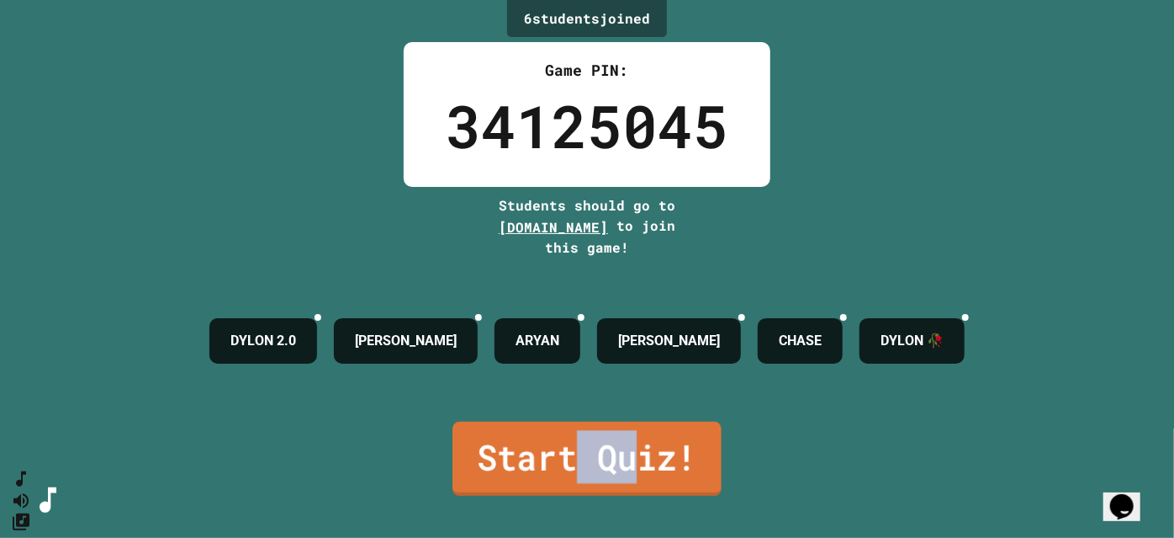
drag, startPoint x: 573, startPoint y: 444, endPoint x: 632, endPoint y: 450, distance: 59.2
click at [632, 450] on link "Start Quiz!" at bounding box center [587, 458] width 269 height 74
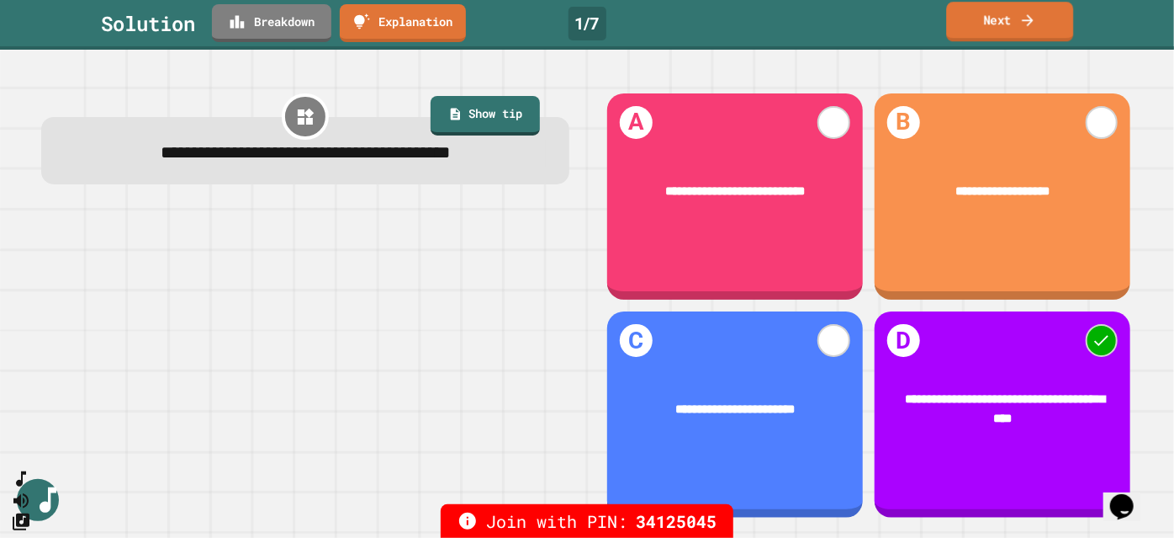
click at [980, 19] on link "Next" at bounding box center [1009, 22] width 127 height 40
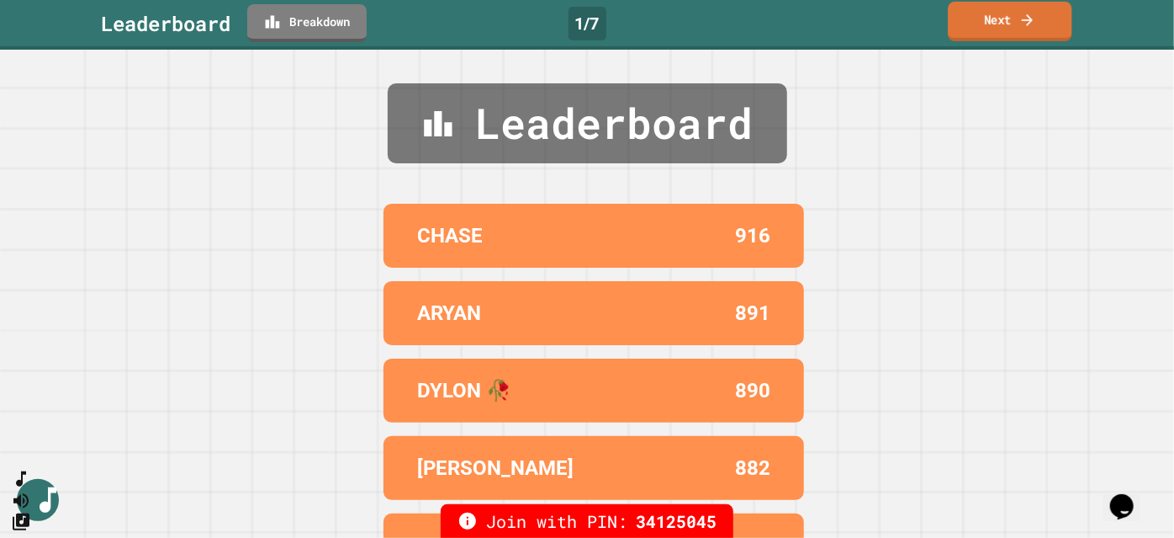
click at [981, 20] on link "Next" at bounding box center [1010, 22] width 124 height 40
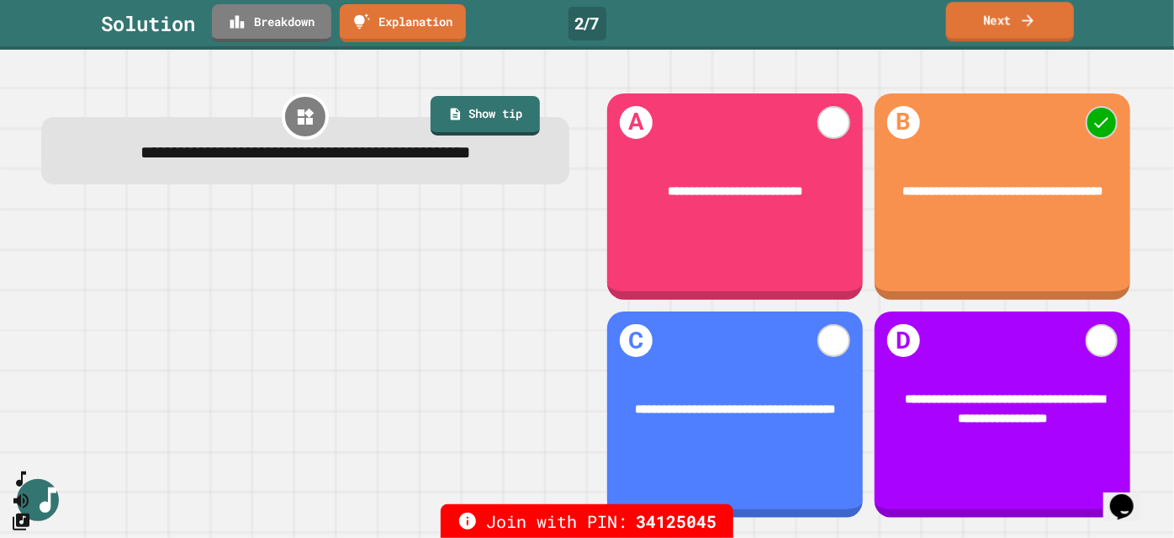
click at [961, 35] on link "Next" at bounding box center [1010, 22] width 128 height 40
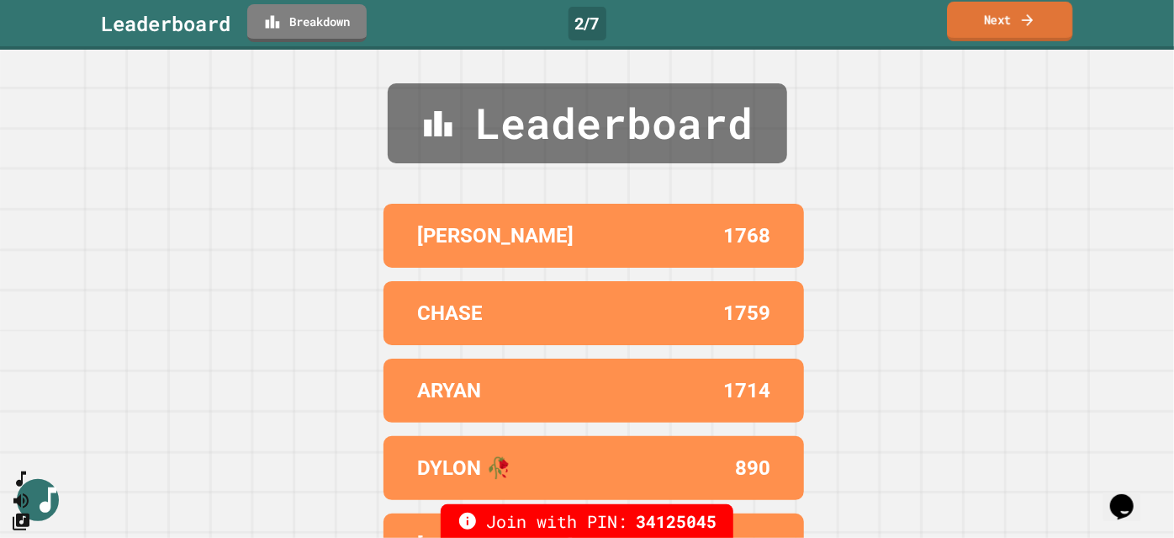
click at [987, 34] on link "Next" at bounding box center [1009, 22] width 125 height 40
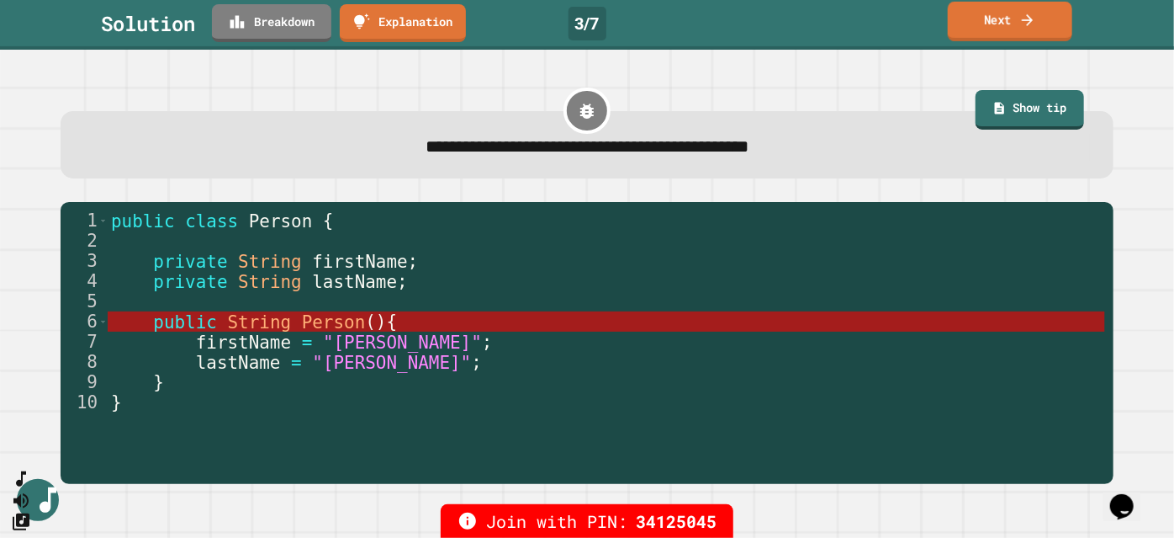
click at [1000, 26] on link "Next" at bounding box center [1010, 22] width 124 height 40
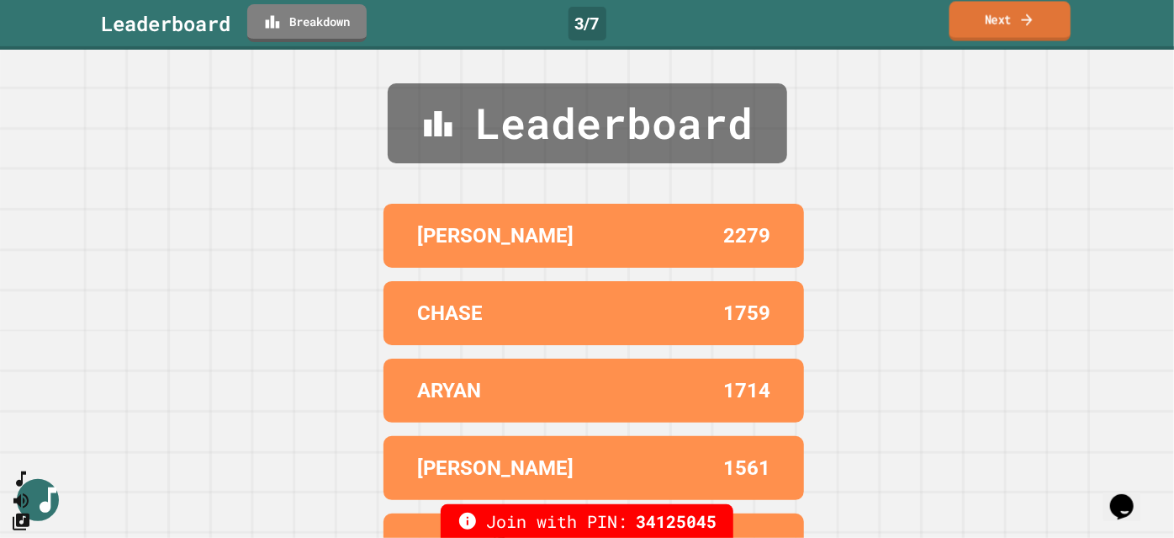
click at [1011, 29] on link "Next" at bounding box center [1010, 22] width 121 height 40
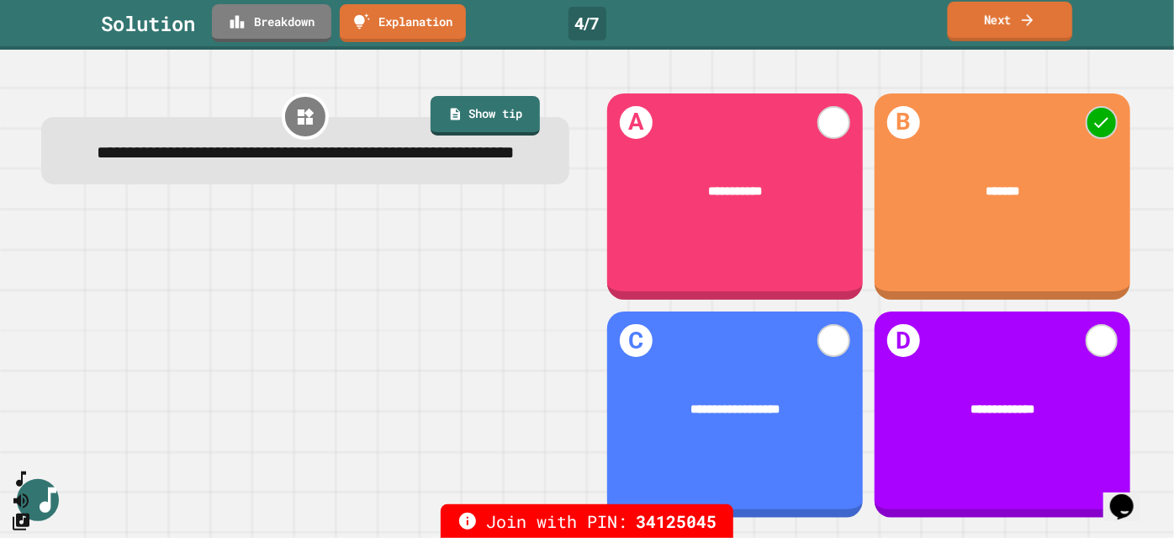
click at [1010, 35] on link "Next" at bounding box center [1010, 22] width 125 height 40
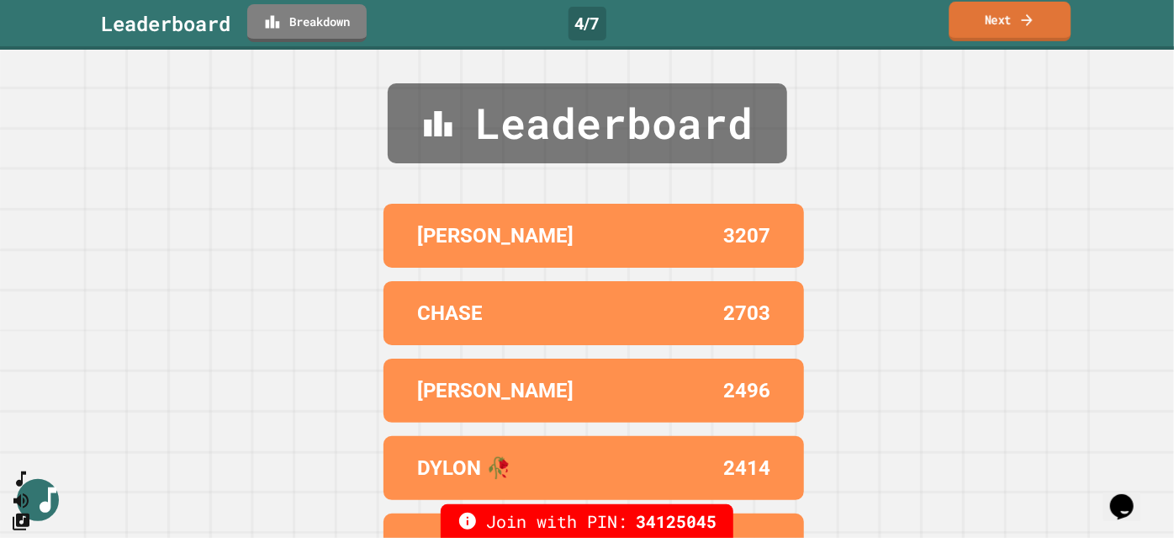
click at [973, 13] on link "Next" at bounding box center [1011, 22] width 122 height 40
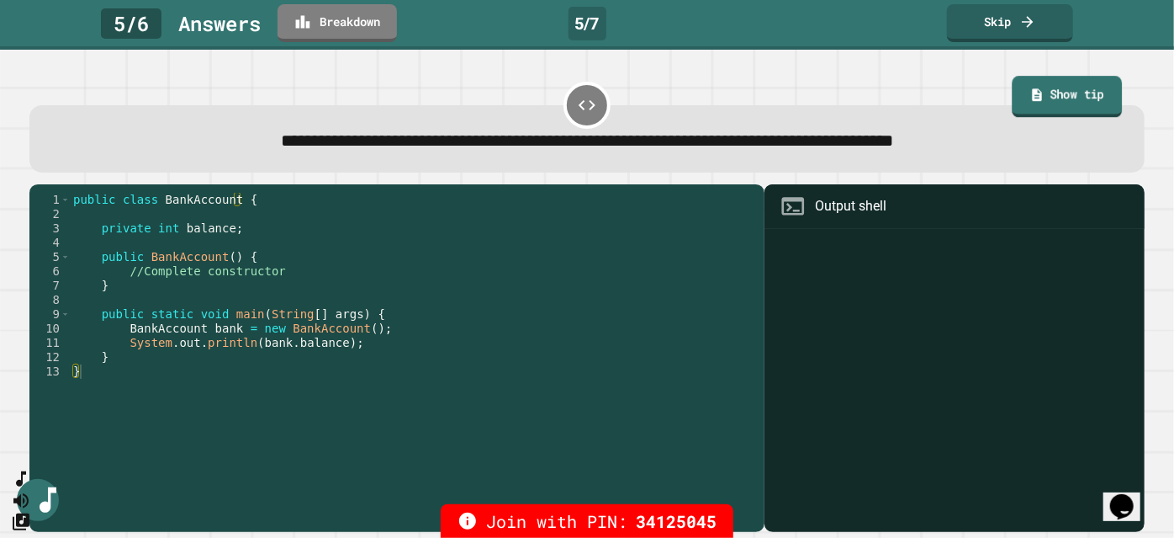
click at [1078, 84] on link "Show tip" at bounding box center [1067, 97] width 110 height 42
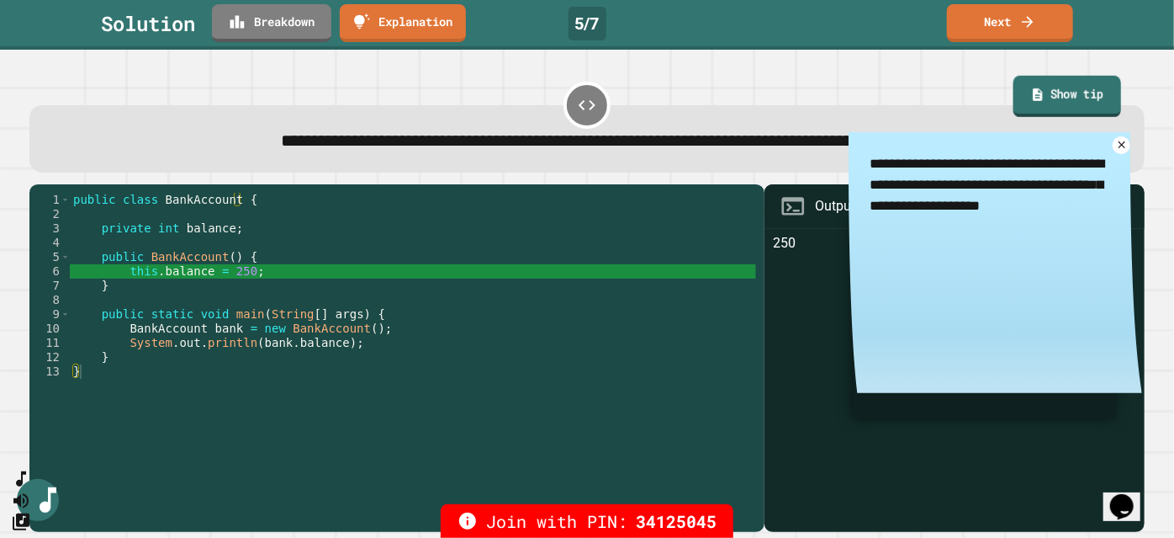
type textarea "*"
type textarea "**********"
click at [156, 271] on div "public class BankAccount { private int balance ; public BankAccount ( ) { this …" at bounding box center [413, 350] width 686 height 315
drag, startPoint x: 168, startPoint y: 277, endPoint x: 158, endPoint y: 279, distance: 10.4
click at [166, 277] on div "public class BankAccount { private int balance ; public BankAccount ( ) { this …" at bounding box center [413, 350] width 686 height 315
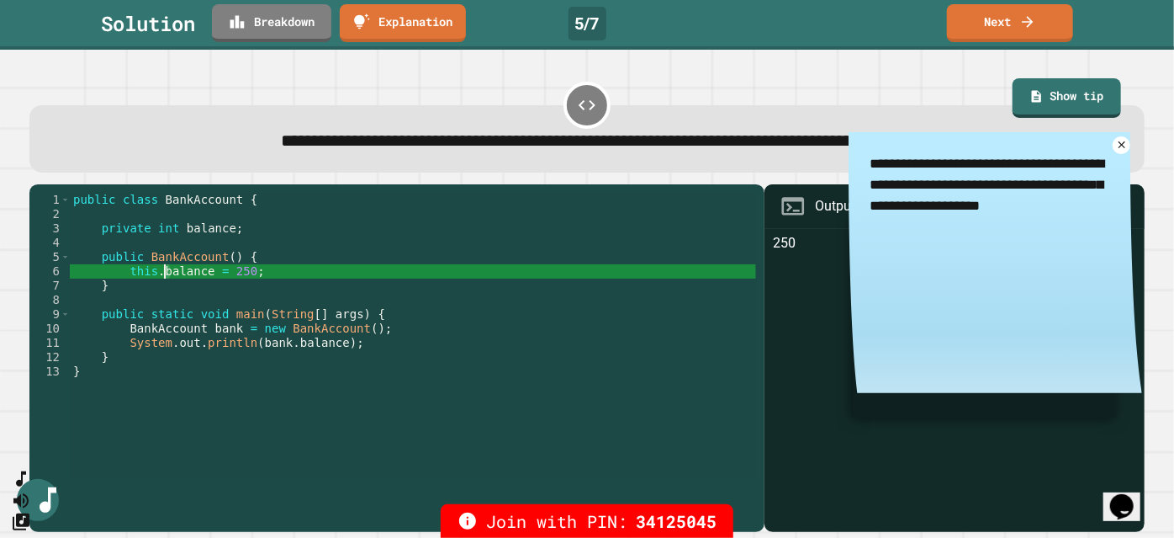
click at [167, 274] on div "public class BankAccount { private int balance ; public BankAccount ( ) { this …" at bounding box center [413, 336] width 686 height 286
click at [182, 274] on div "public class BankAccount { private int balance ; public BankAccount ( ) { this …" at bounding box center [413, 350] width 686 height 315
click at [234, 271] on div "public class BankAccount { private int balance ; public BankAccount ( ) { this …" at bounding box center [413, 350] width 686 height 315
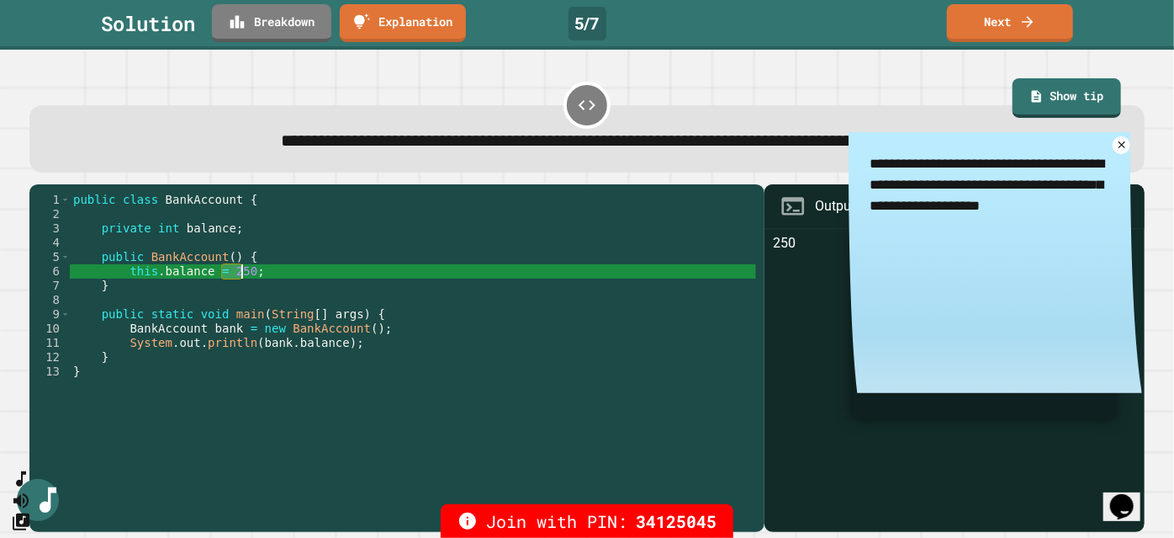
click at [182, 274] on div "public class BankAccount { private int balance ; public BankAccount ( ) { this …" at bounding box center [413, 350] width 686 height 315
type textarea "*"
click at [182, 274] on div "public class BankAccount { private int balance ; public BankAccount ( ) { this …" at bounding box center [413, 350] width 686 height 315
click at [486, 289] on div "public class BankAccount { private int balance ; public BankAccount ( ) { this …" at bounding box center [413, 350] width 686 height 315
type textarea "*"
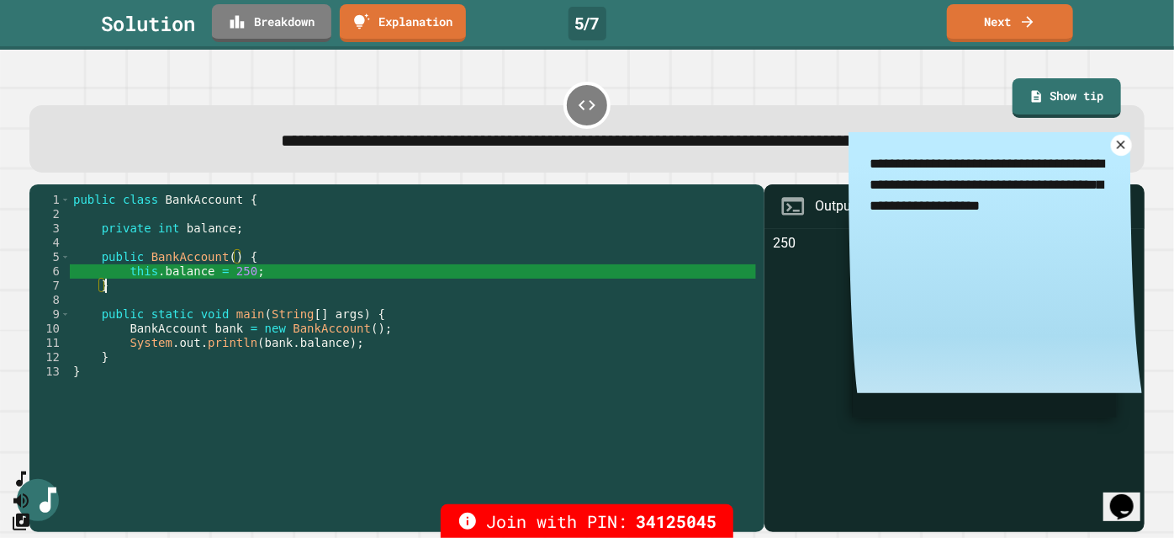
click at [1115, 151] on icon at bounding box center [1122, 145] width 14 height 14
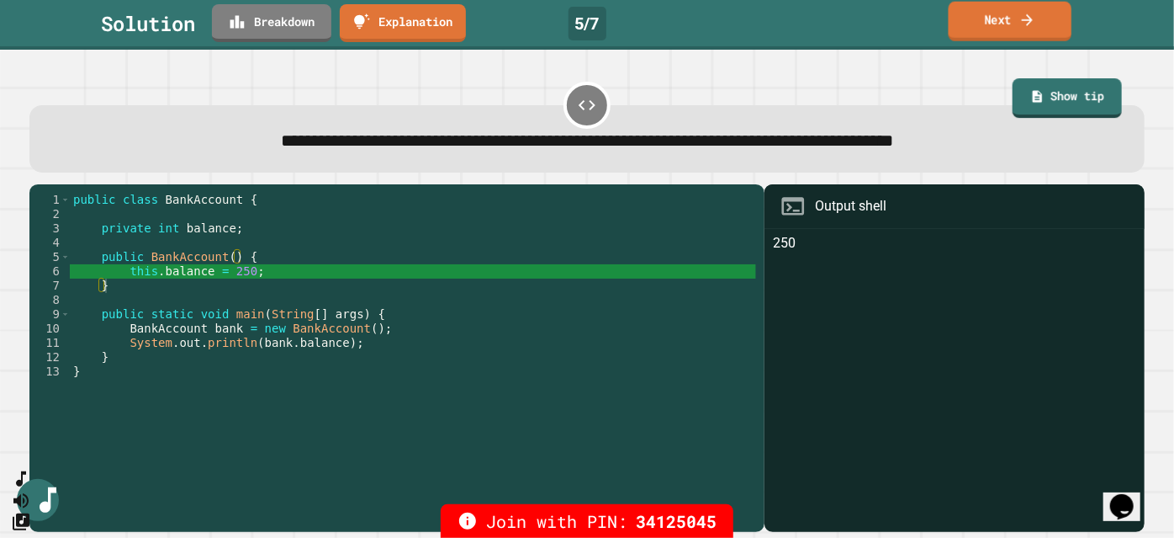
click at [1031, 24] on icon at bounding box center [1028, 20] width 17 height 18
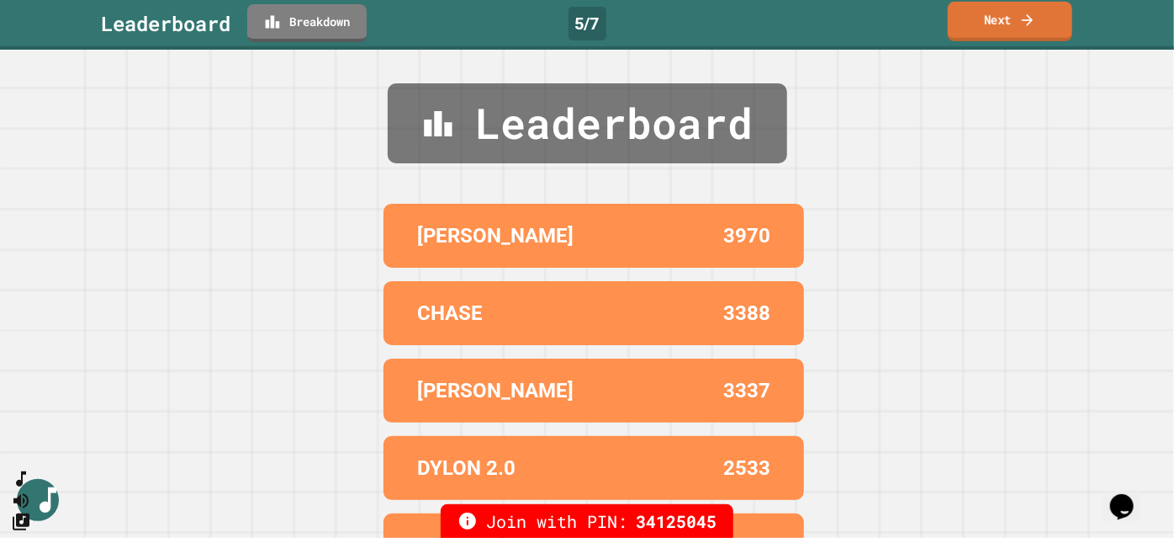
click at [1012, 24] on link "Next" at bounding box center [1010, 22] width 124 height 40
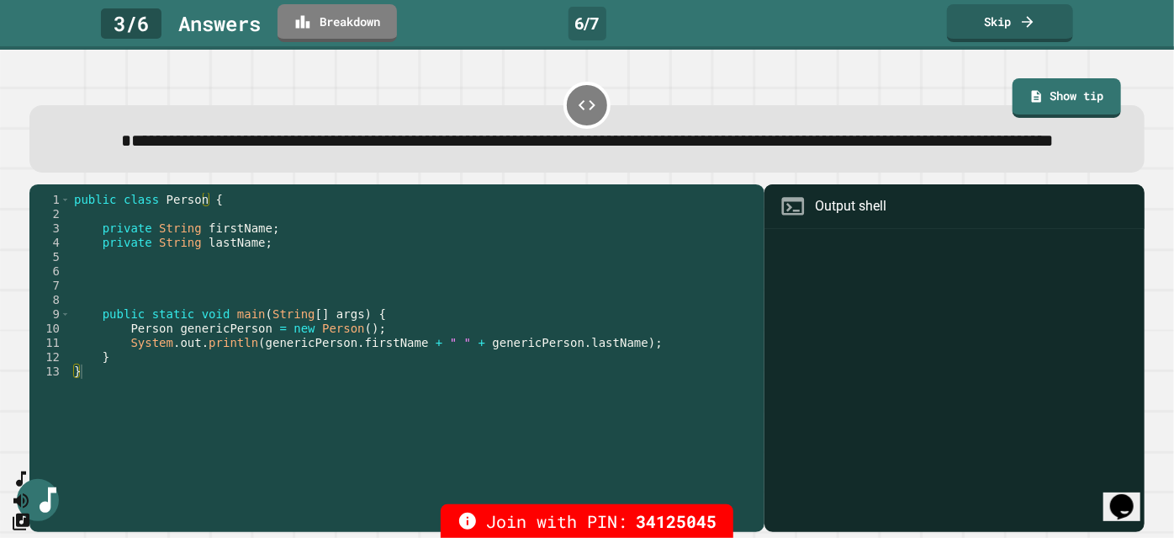
click at [1043, 99] on link "Show tip" at bounding box center [1067, 98] width 109 height 40
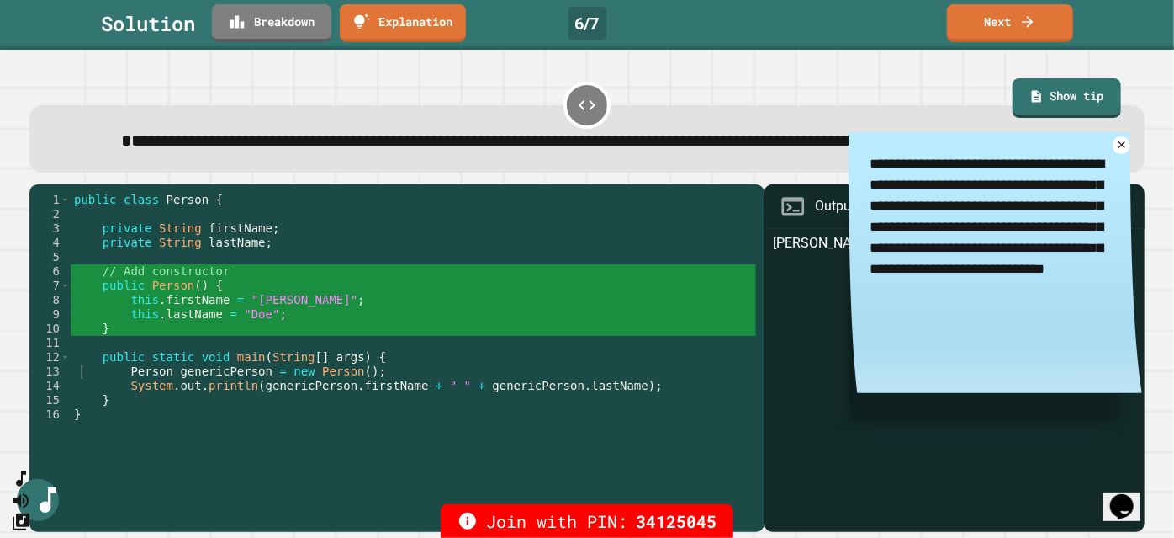
type textarea "*"
click at [1115, 152] on icon at bounding box center [1122, 145] width 14 height 14
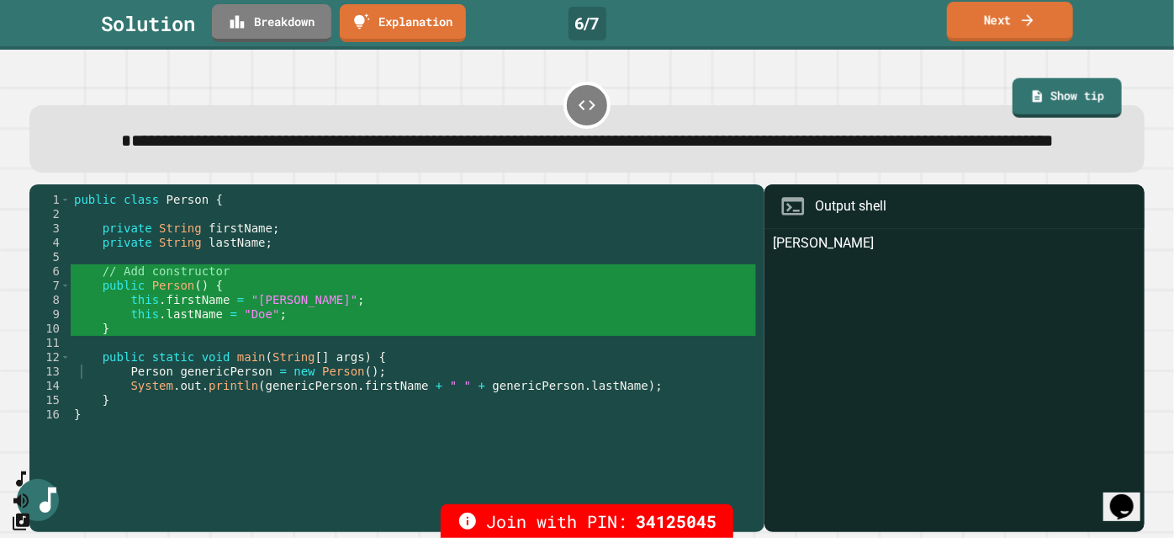
click at [998, 30] on link "Next" at bounding box center [1010, 22] width 126 height 40
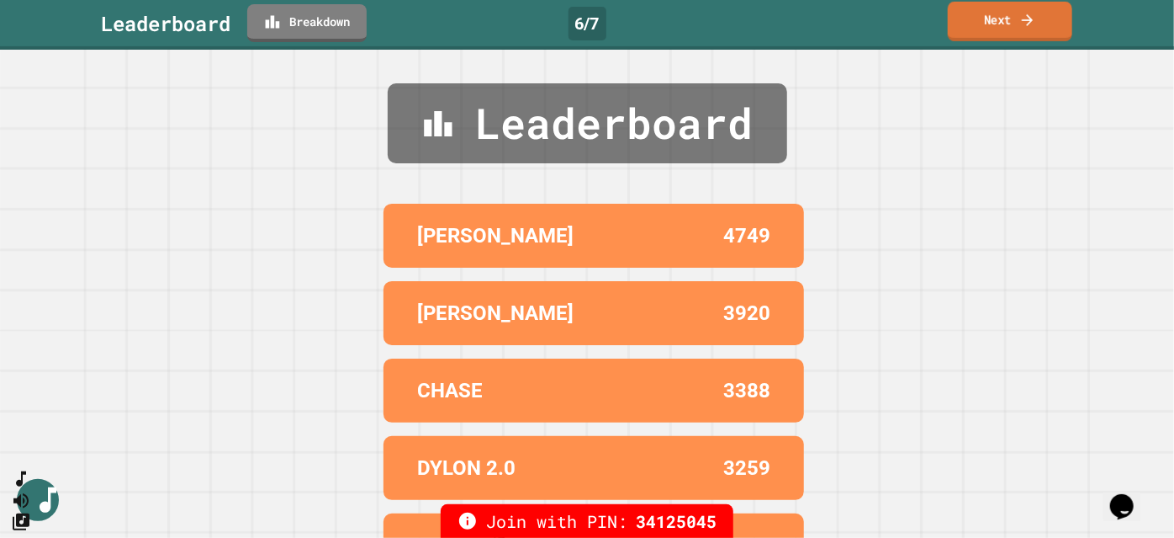
click at [1011, 30] on link "Next" at bounding box center [1010, 22] width 124 height 40
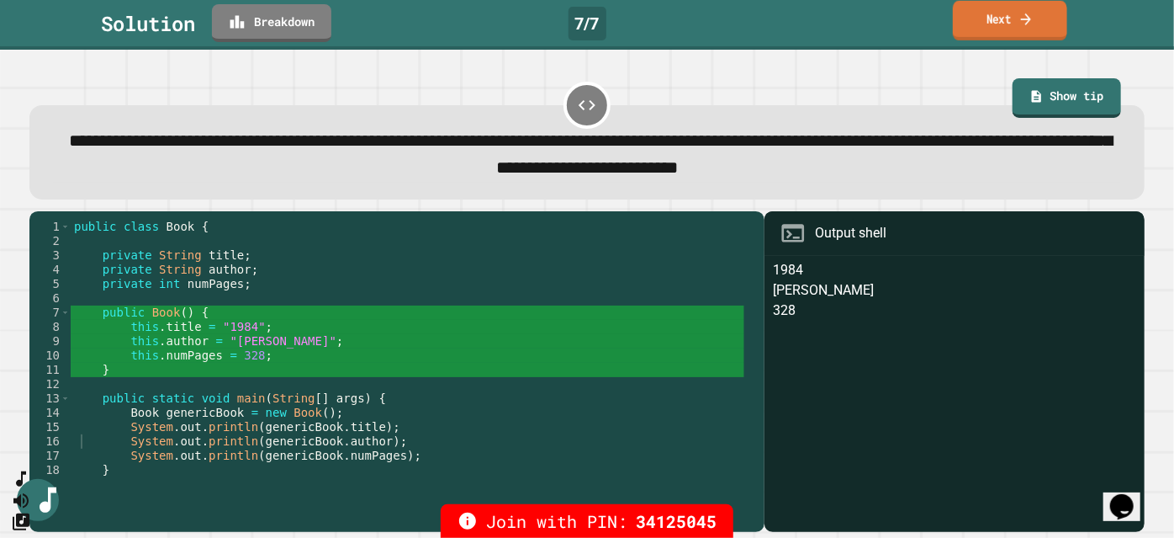
click at [1030, 19] on icon at bounding box center [1026, 19] width 15 height 18
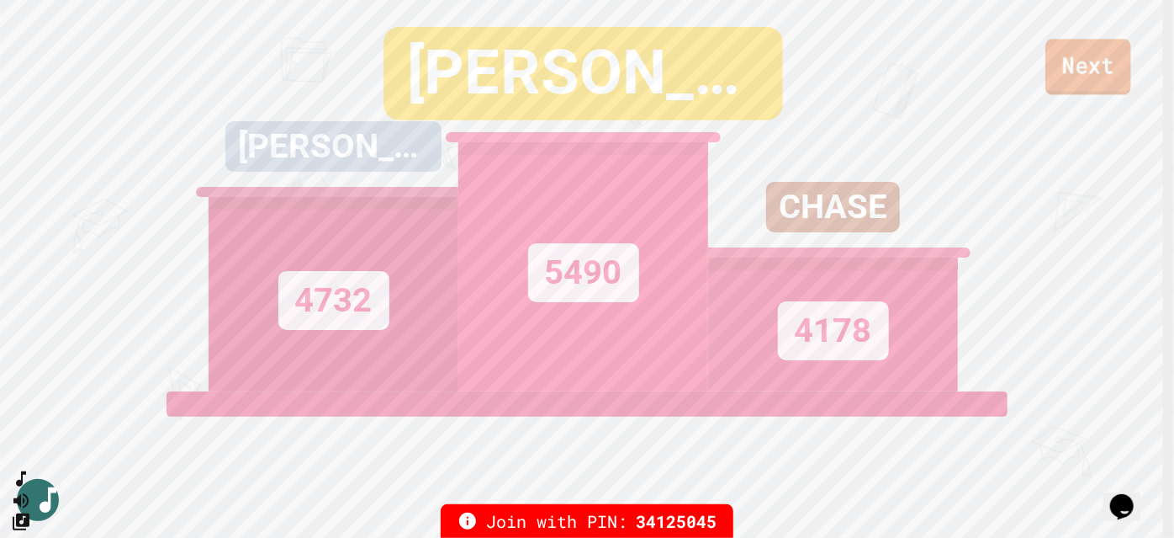
click at [1077, 60] on link "Next" at bounding box center [1089, 67] width 86 height 56
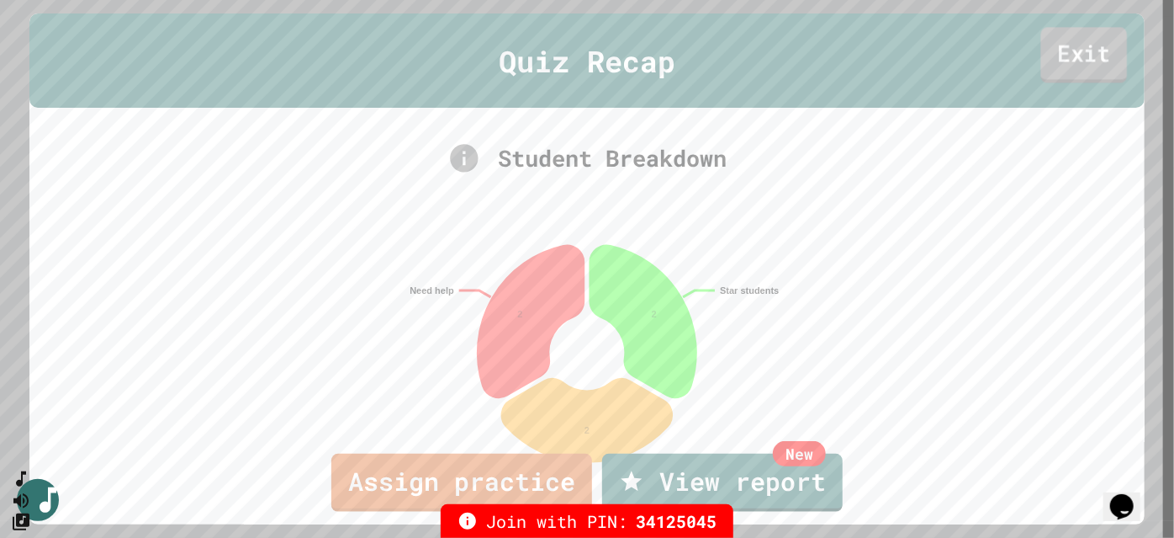
click at [1073, 61] on link "Exit" at bounding box center [1084, 55] width 87 height 56
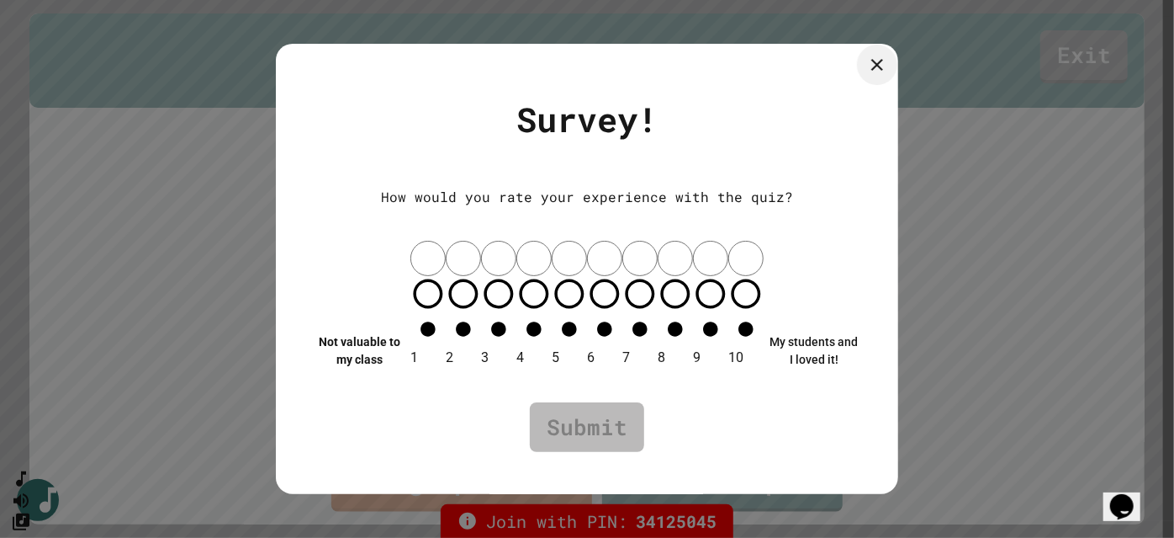
click at [879, 71] on icon at bounding box center [877, 65] width 12 height 12
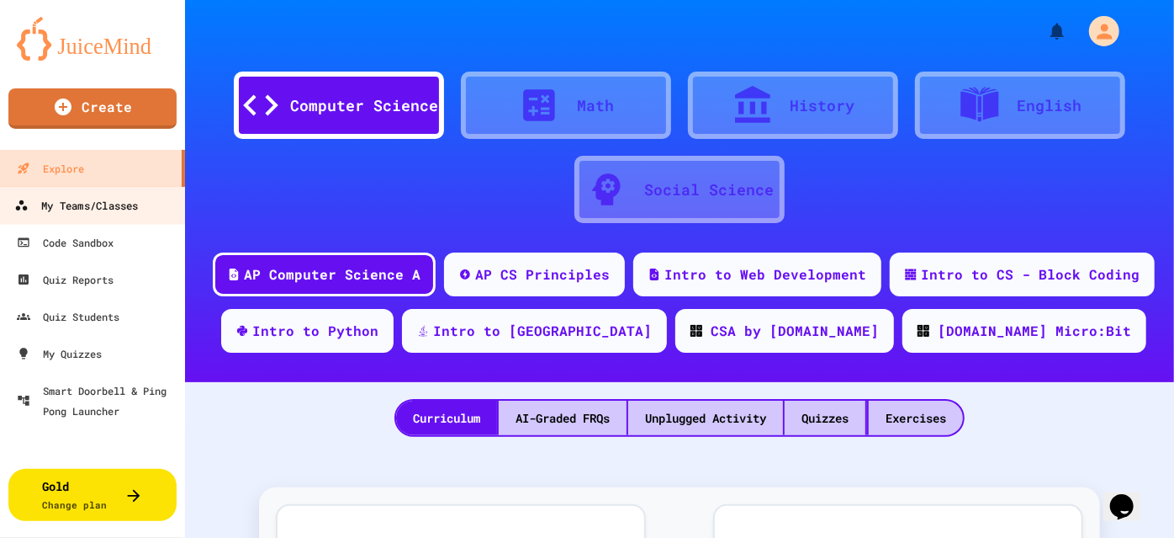
click at [138, 204] on div "My Teams/Classes" at bounding box center [76, 205] width 124 height 21
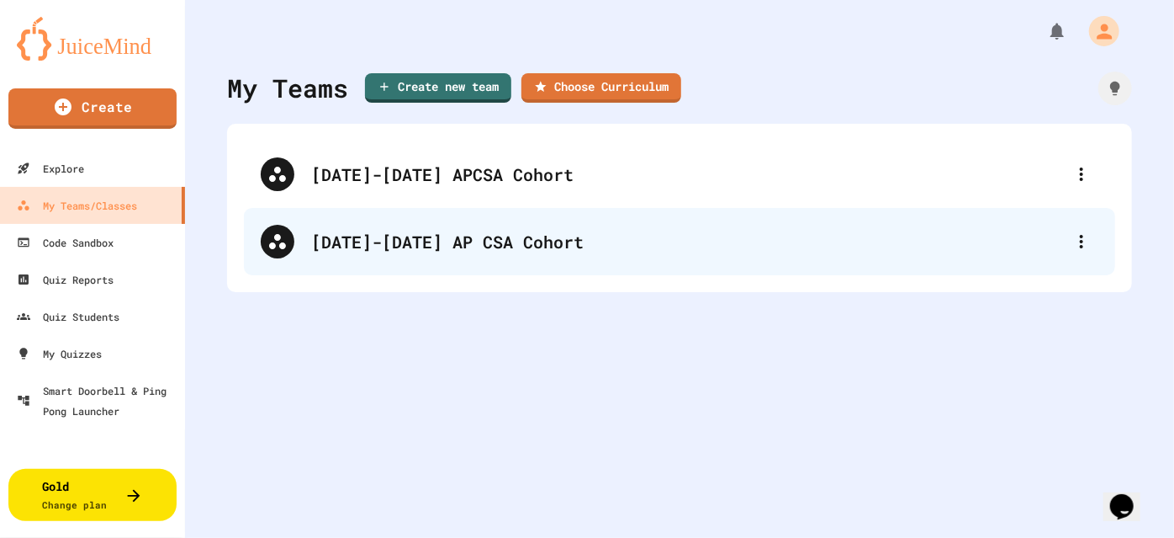
click at [381, 237] on div "[DATE]-[DATE] AP CSA Cohort" at bounding box center [688, 241] width 754 height 25
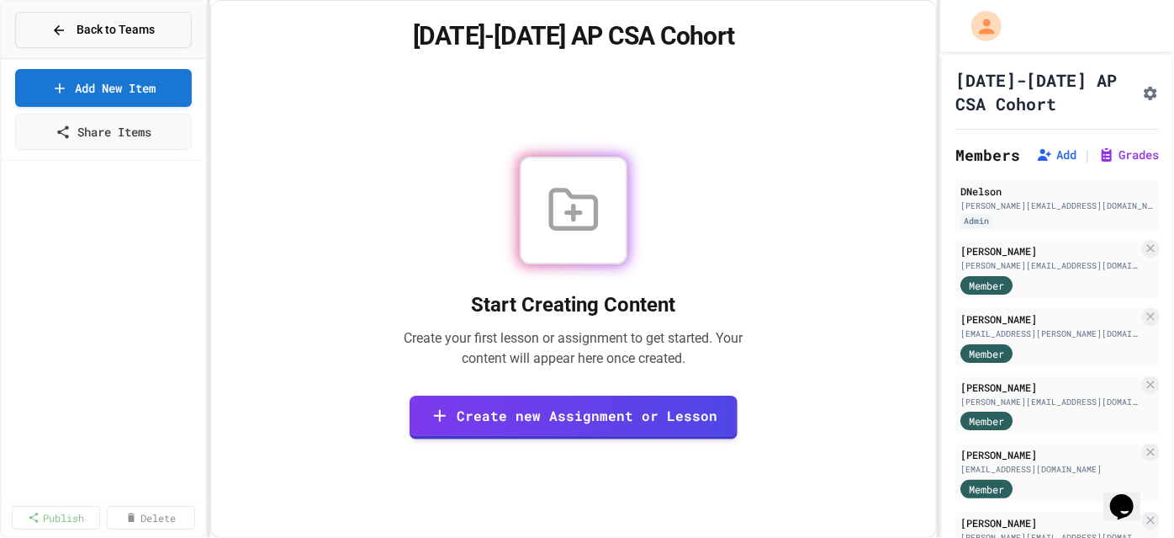
click at [112, 30] on span "Back to Teams" at bounding box center [116, 30] width 78 height 18
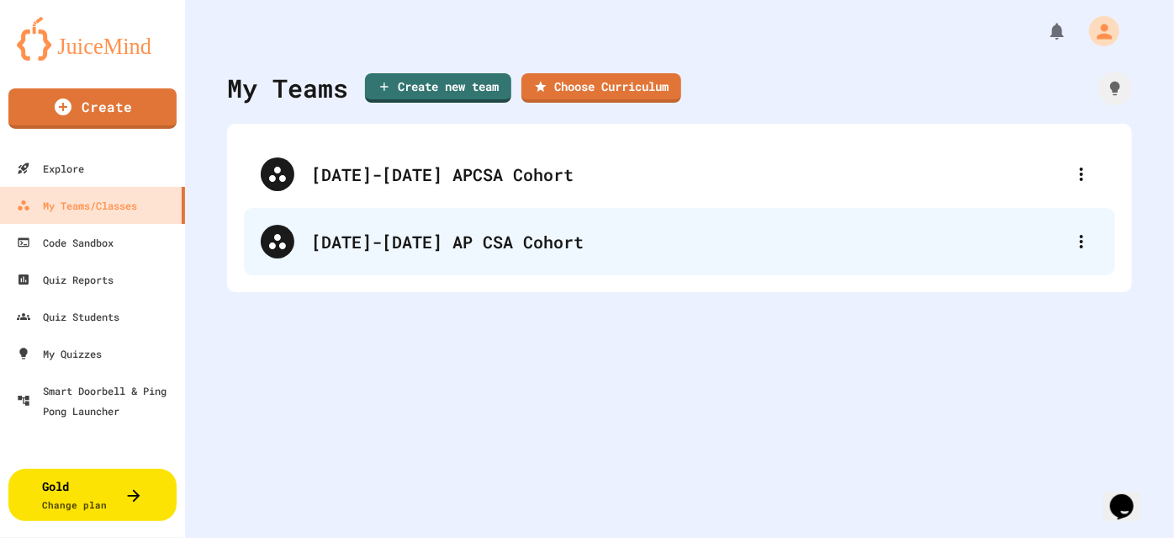
click at [353, 251] on div "[DATE]-[DATE] AP CSA Cohort" at bounding box center [688, 241] width 754 height 25
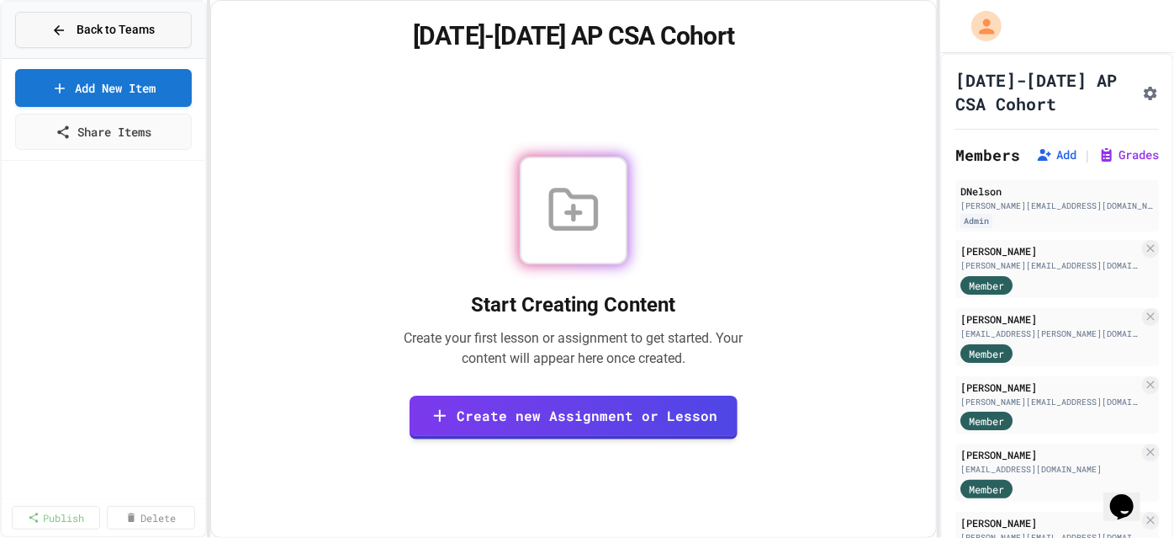
click at [115, 30] on span "Back to Teams" at bounding box center [116, 30] width 78 height 18
